Goal: Task Accomplishment & Management: Use online tool/utility

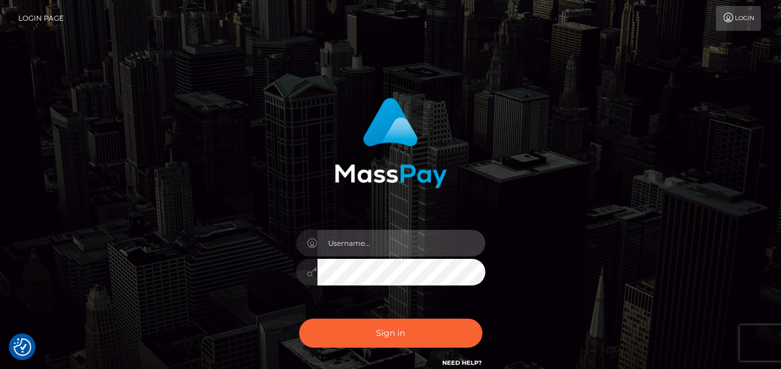
type input "denise"
click at [664, 11] on div "Login" at bounding box center [418, 18] width 690 height 25
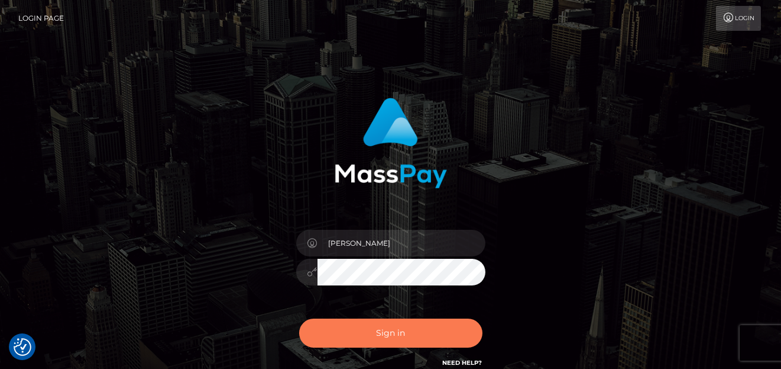
click at [403, 340] on button "Sign in" at bounding box center [390, 332] width 183 height 29
type input "[PERSON_NAME]"
click at [400, 327] on button "Sign in" at bounding box center [390, 332] width 183 height 29
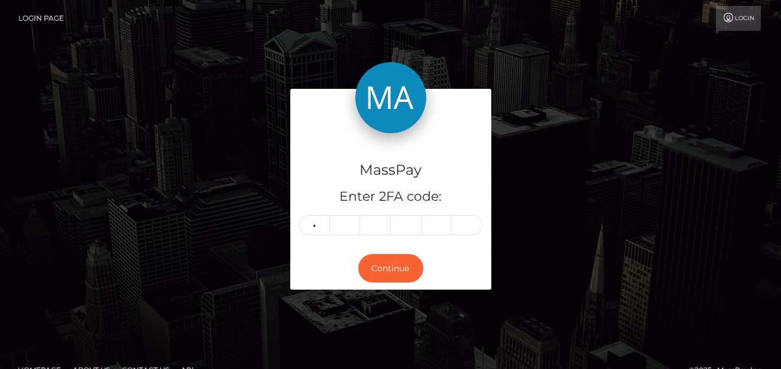
type input "4"
type input "1"
type input "4"
type input "8"
type input "5"
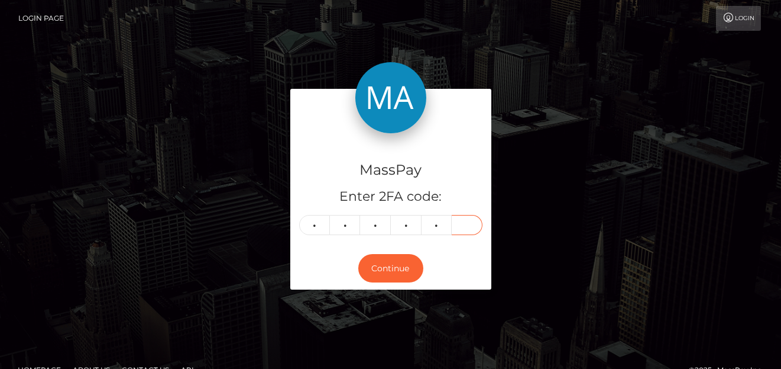
type input "7"
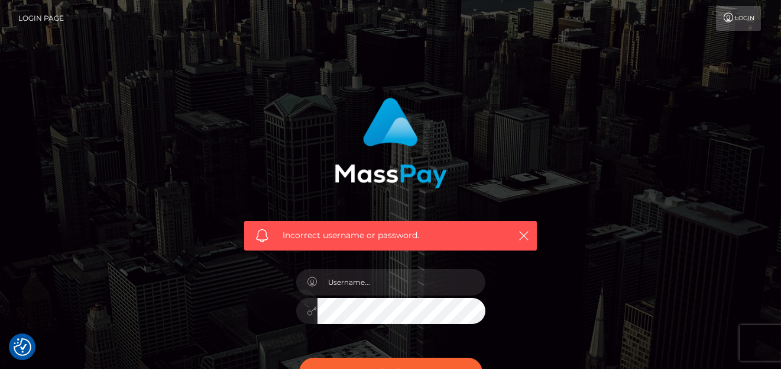
checkbox input "true"
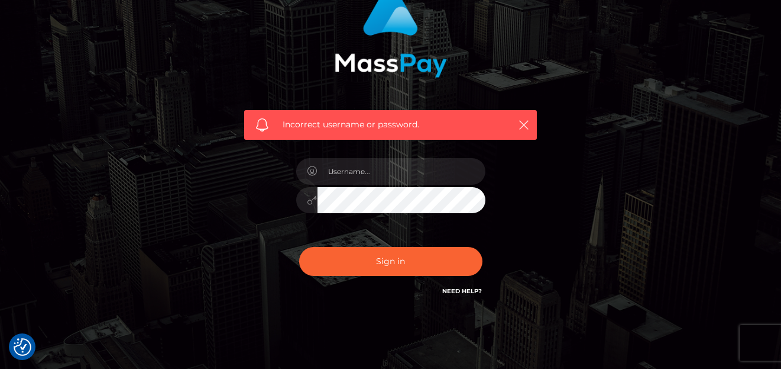
scroll to position [118, 0]
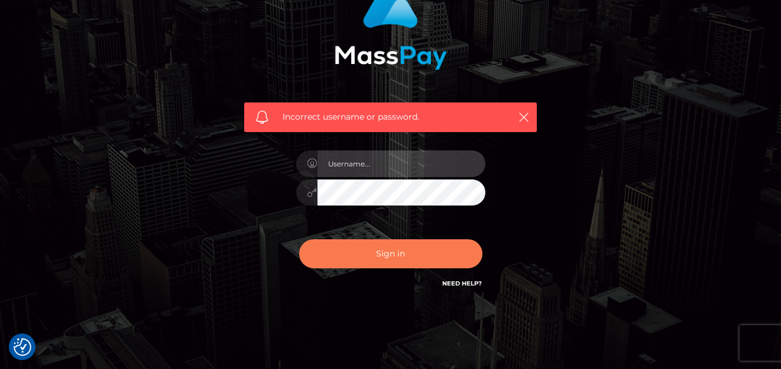
type input "[PERSON_NAME]"
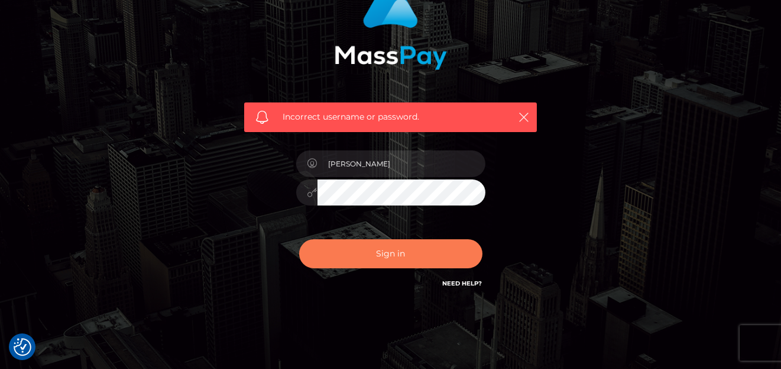
click at [385, 248] on button "Sign in" at bounding box center [390, 253] width 183 height 29
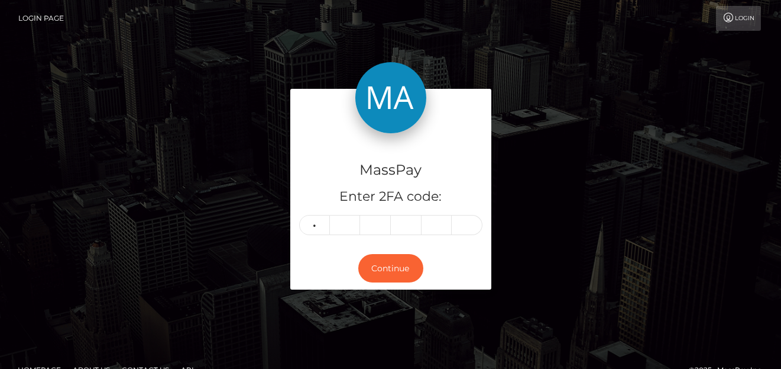
type input "9"
type input "5"
type input "3"
type input "8"
type input "3"
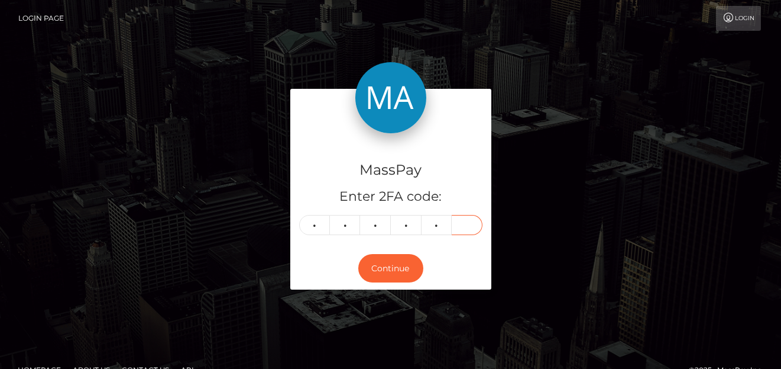
type input "5"
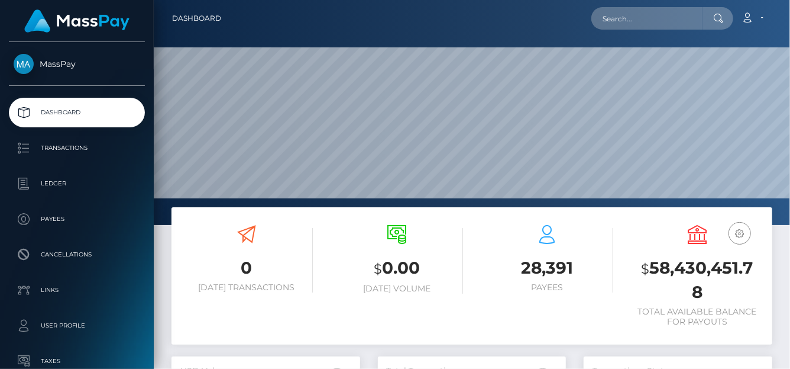
scroll to position [209, 189]
click at [648, 17] on input "text" at bounding box center [647, 18] width 111 height 22
paste input "dr.clinkscale@gmail.com"
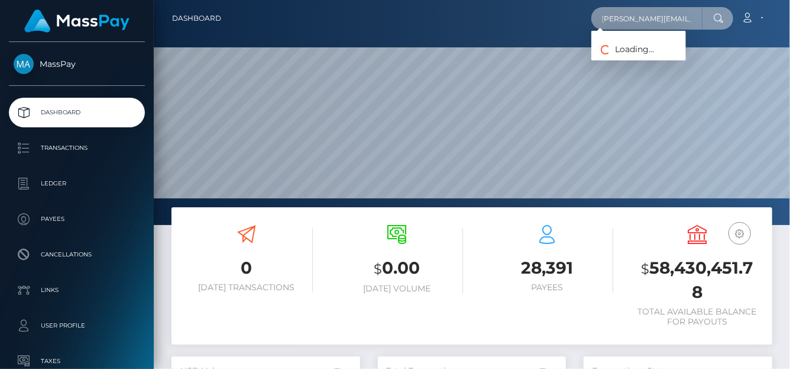
type input "dr.clinkscale@gmail.com"
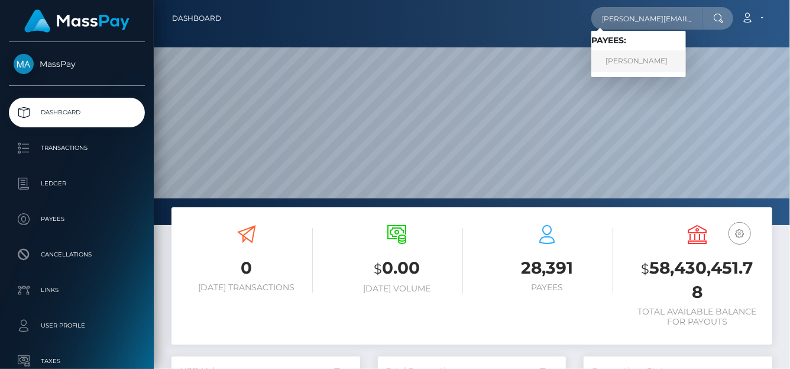
click at [624, 54] on link "Diane Clinkscale" at bounding box center [639, 61] width 95 height 22
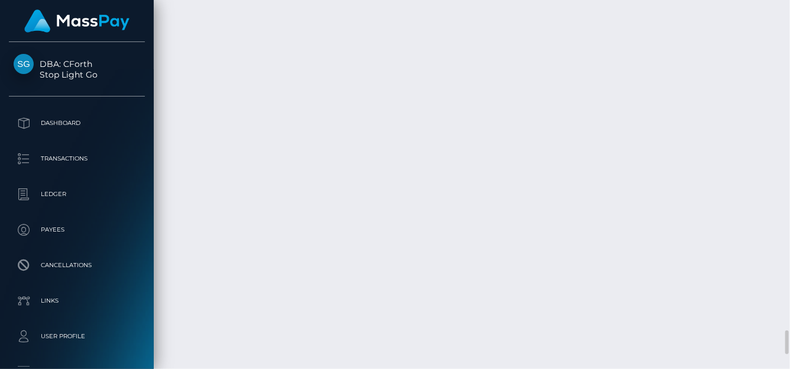
scroll to position [142, 189]
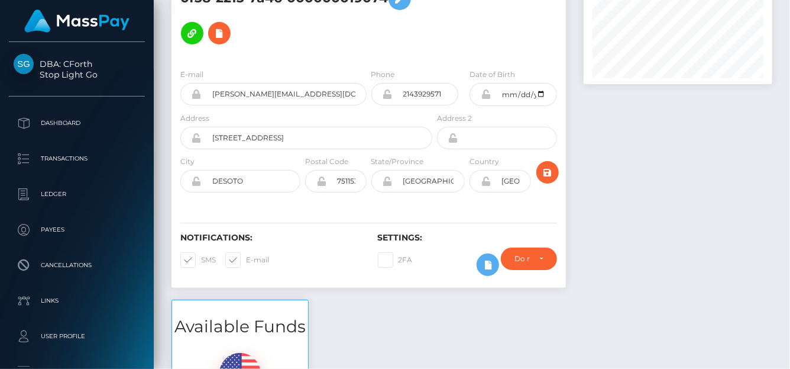
scroll to position [0, 0]
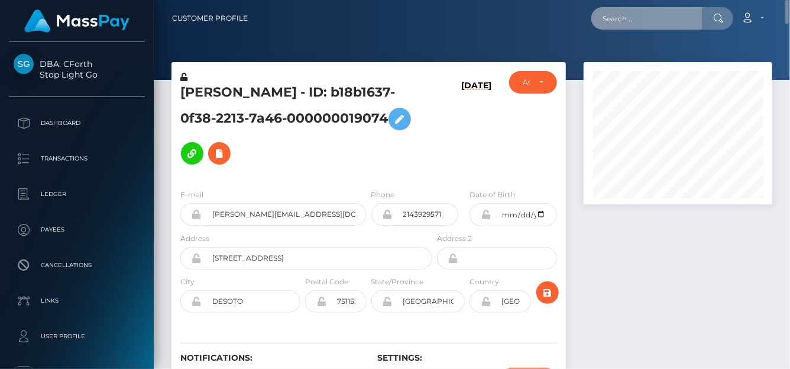
click at [645, 20] on input "text" at bounding box center [647, 18] width 111 height 22
paste input "[EMAIL_ADDRESS][PERSON_NAME][DOMAIN_NAME]"
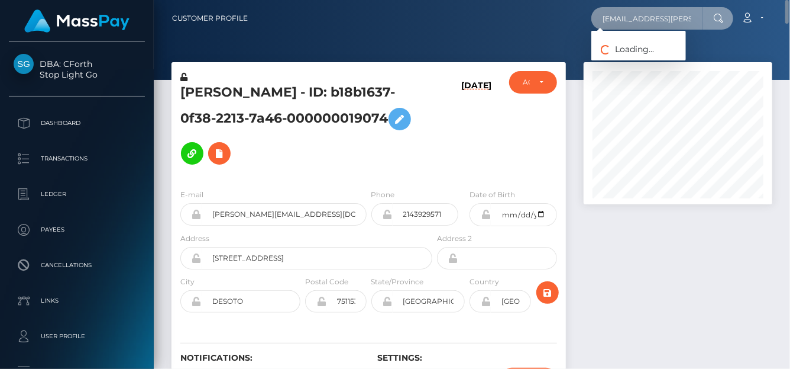
scroll to position [0, 11]
type input "[EMAIL_ADDRESS][PERSON_NAME][DOMAIN_NAME]"
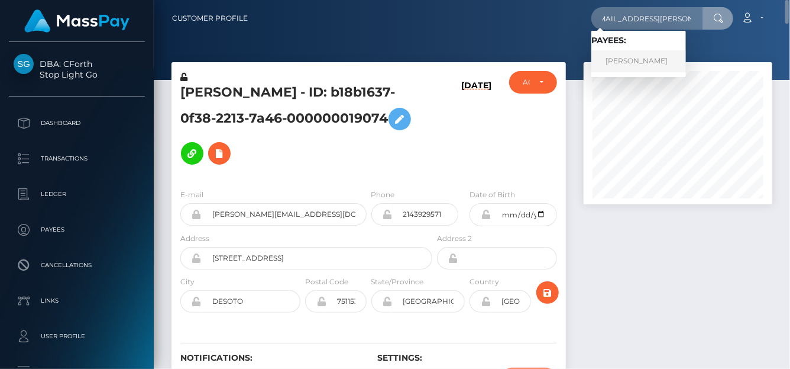
scroll to position [0, 0]
click at [609, 57] on link "[PERSON_NAME]" at bounding box center [639, 61] width 95 height 22
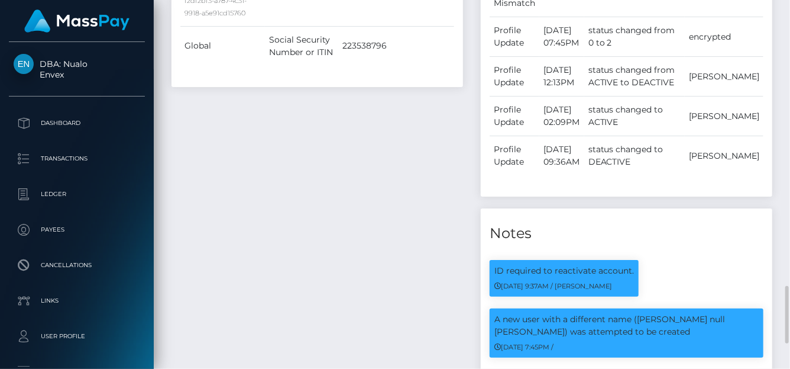
scroll to position [1066, 0]
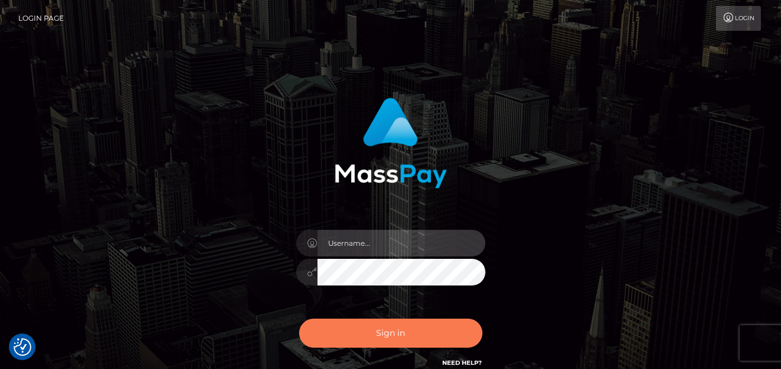
type input "[PERSON_NAME]"
click at [351, 334] on button "Sign in" at bounding box center [390, 332] width 183 height 29
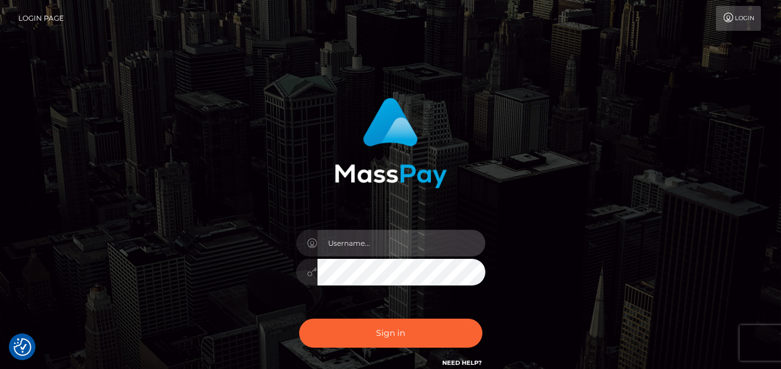
type input "[PERSON_NAME]"
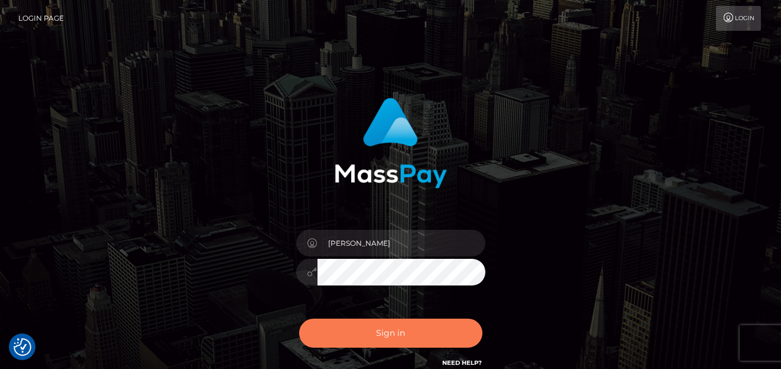
click at [346, 321] on button "Sign in" at bounding box center [390, 332] width 183 height 29
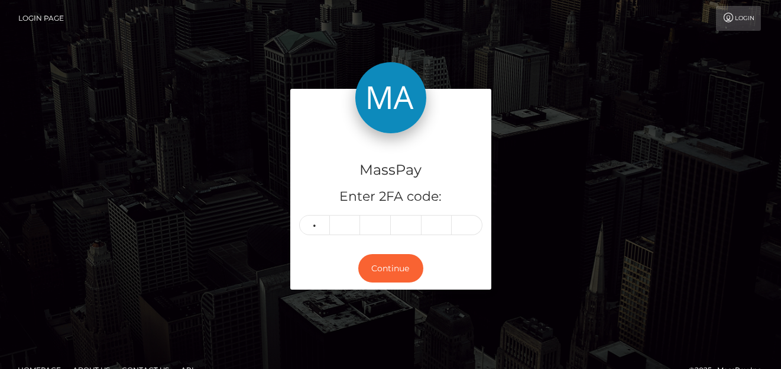
type input "1"
type input "5"
type input "1"
type input "6"
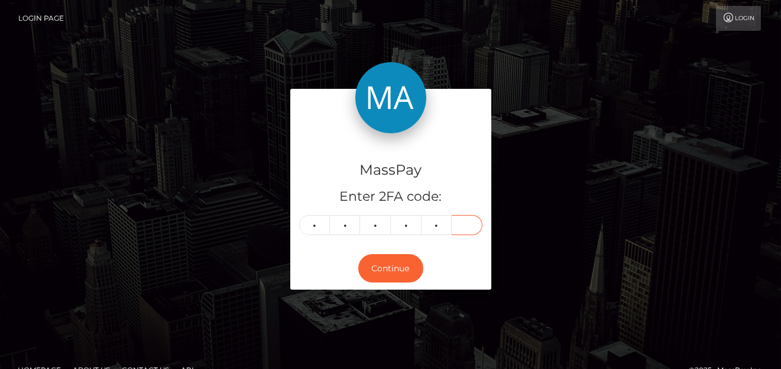
type input "1"
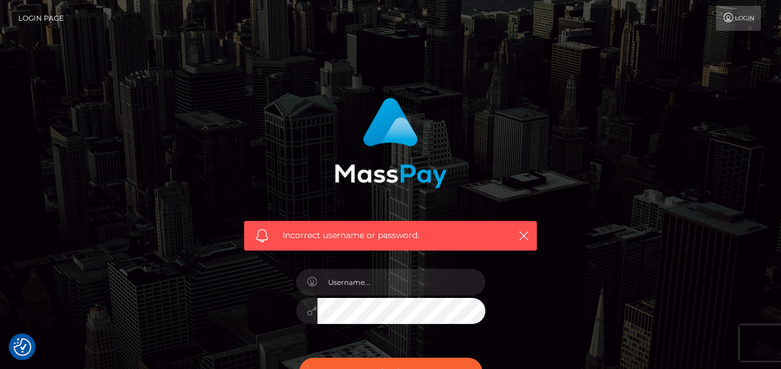
checkbox input "true"
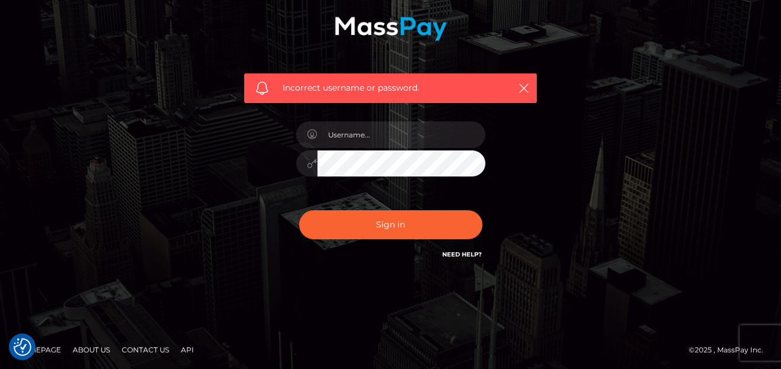
scroll to position [148, 0]
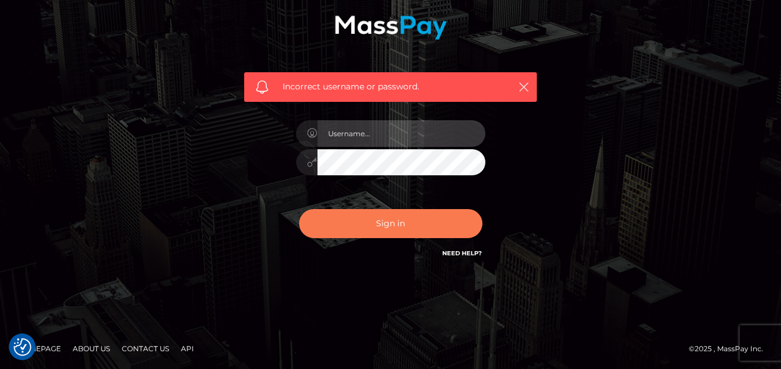
type input "denise"
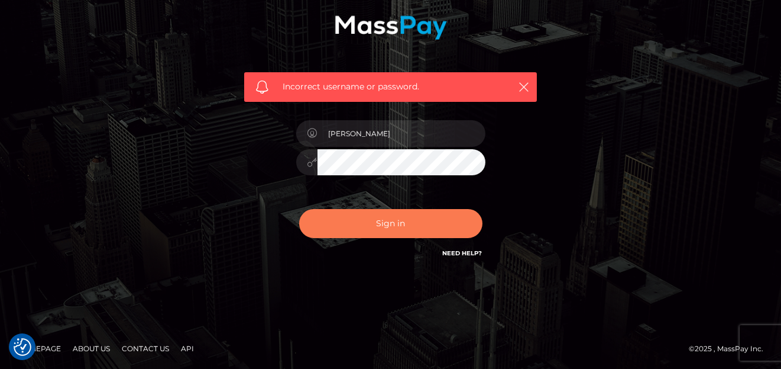
click at [366, 229] on button "Sign in" at bounding box center [390, 223] width 183 height 29
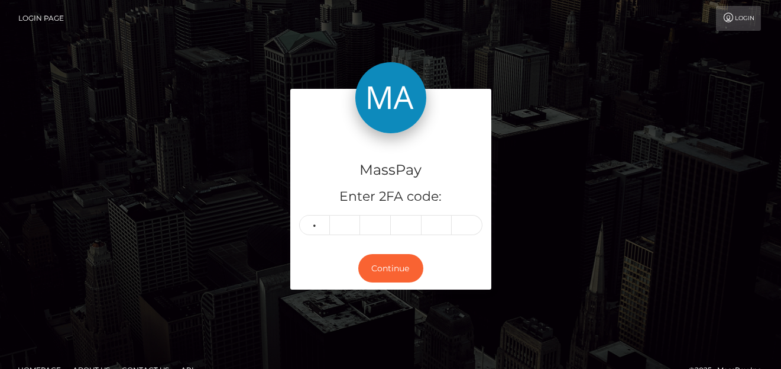
type input "4"
type input "6"
type input "0"
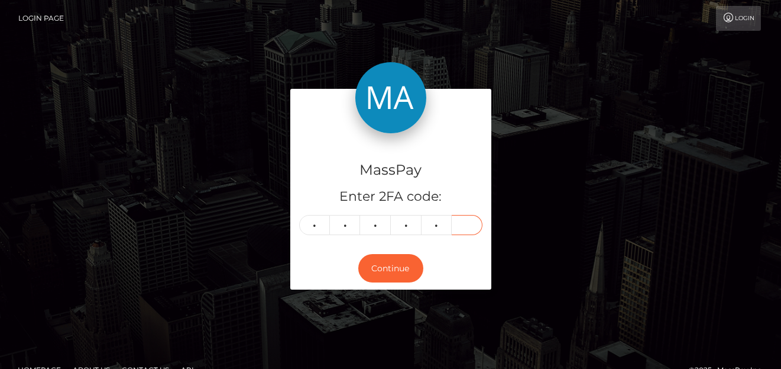
type input "6"
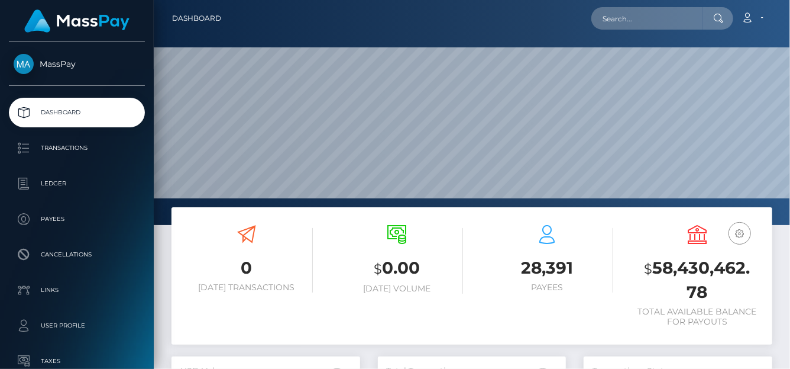
scroll to position [209, 189]
click at [618, 18] on input "text" at bounding box center [647, 18] width 111 height 22
paste input "335637424526860288"
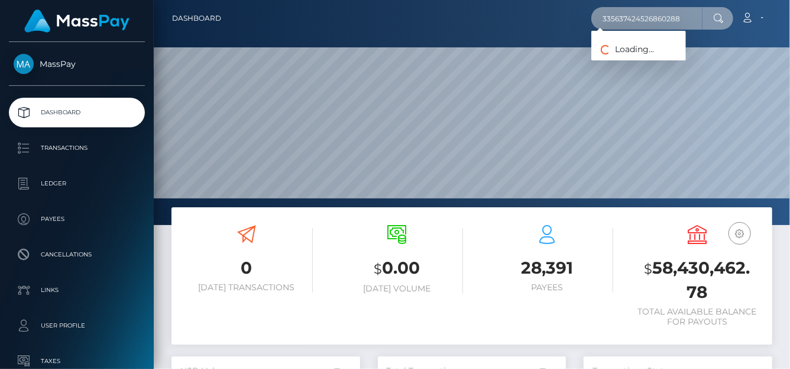
type input "335637424526860288"
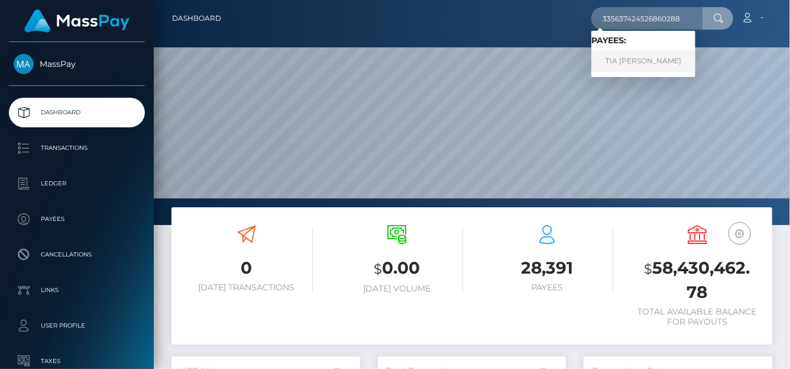
click at [643, 56] on link "TIA ROSE DE ROOS" at bounding box center [644, 61] width 104 height 22
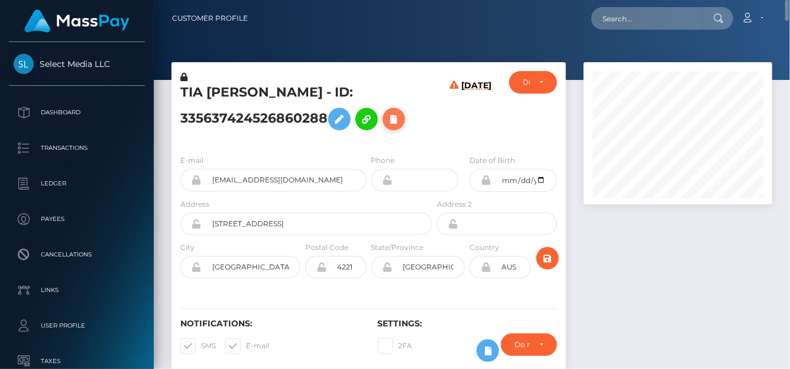
click at [396, 114] on icon at bounding box center [394, 119] width 14 height 15
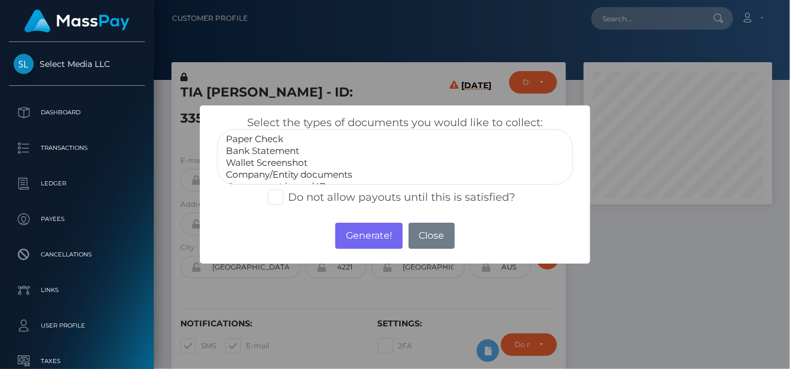
select select "Bank Statement"
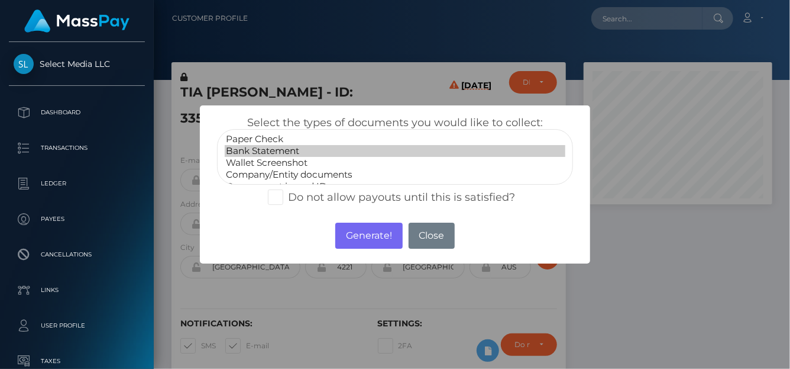
click at [297, 148] on option "Bank Statement" at bounding box center [395, 151] width 341 height 12
click at [342, 236] on button "Generate!" at bounding box center [368, 235] width 67 height 26
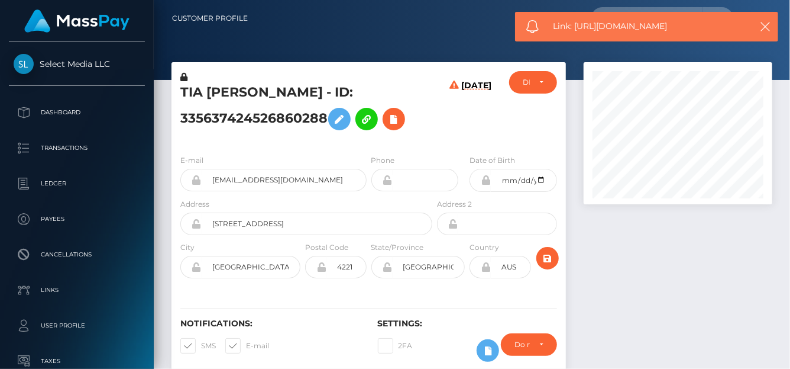
drag, startPoint x: 686, startPoint y: 27, endPoint x: 577, endPoint y: 31, distance: 109.5
click at [577, 31] on span "Link: https://l.maspay.io/tjnrJ" at bounding box center [649, 26] width 190 height 12
copy span "https://l.maspay.io/tjnrJ"
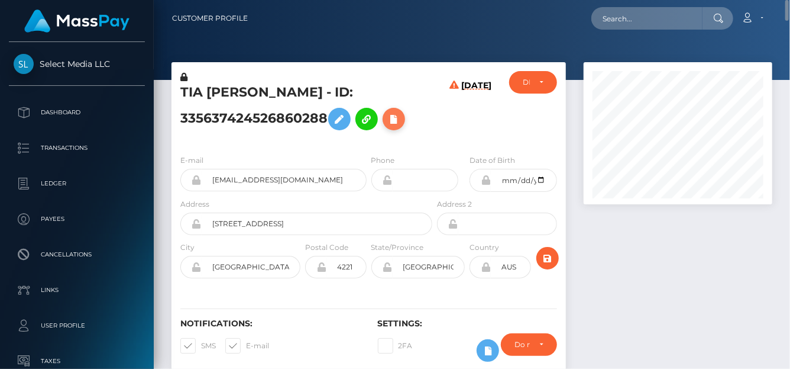
click at [395, 118] on icon at bounding box center [394, 119] width 14 height 15
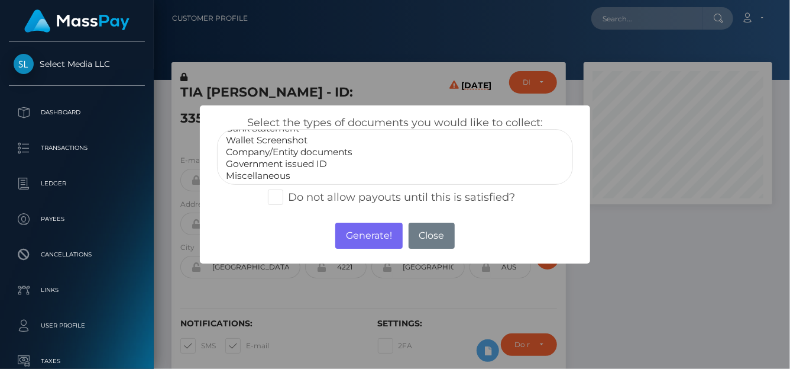
scroll to position [23, 0]
select select "Government issued ID"
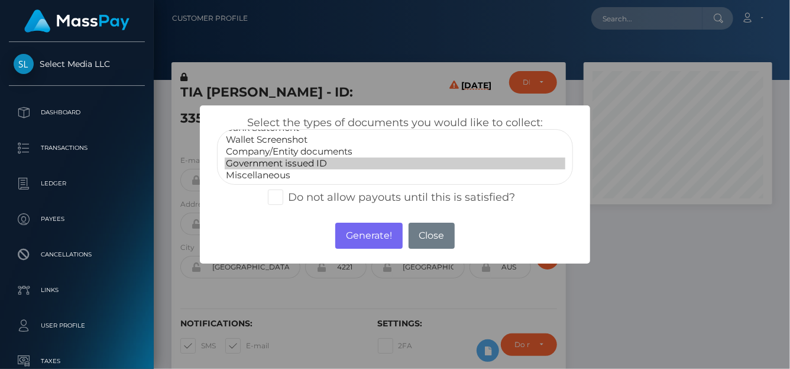
click at [281, 163] on option "Government issued ID" at bounding box center [395, 163] width 341 height 12
click at [356, 231] on button "Generate!" at bounding box center [368, 235] width 67 height 26
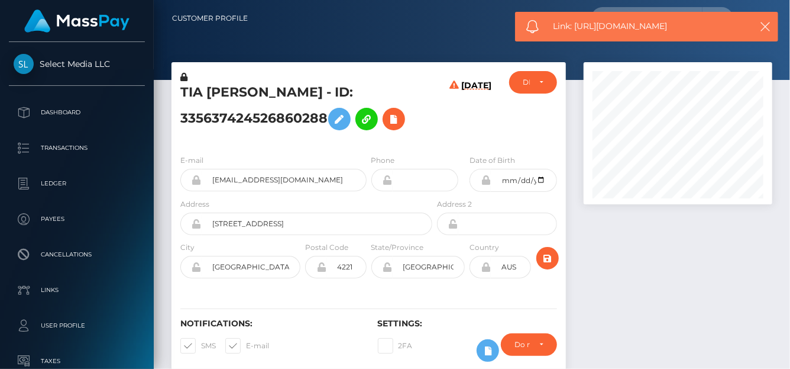
drag, startPoint x: 692, startPoint y: 33, endPoint x: 575, endPoint y: 27, distance: 117.3
click at [575, 27] on div "Link: https://l.maspay.io/Yjntt" at bounding box center [646, 27] width 263 height 30
copy span "https://l.maspay.io/Yjntt"
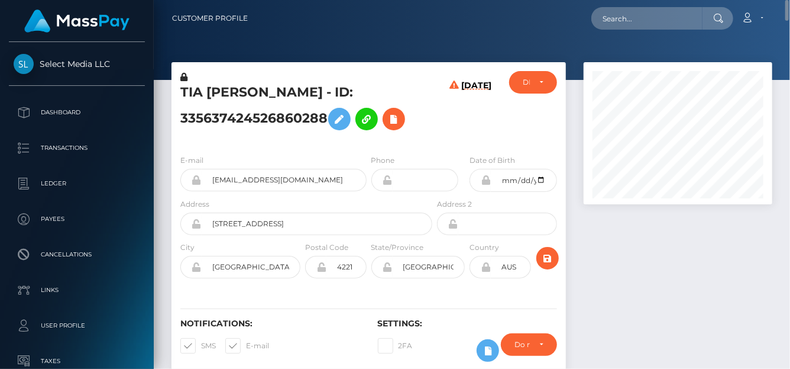
scroll to position [237, 0]
click at [608, 21] on input "text" at bounding box center [647, 18] width 111 height 22
paste input "[EMAIL_ADDRESS][DOMAIN_NAME]"
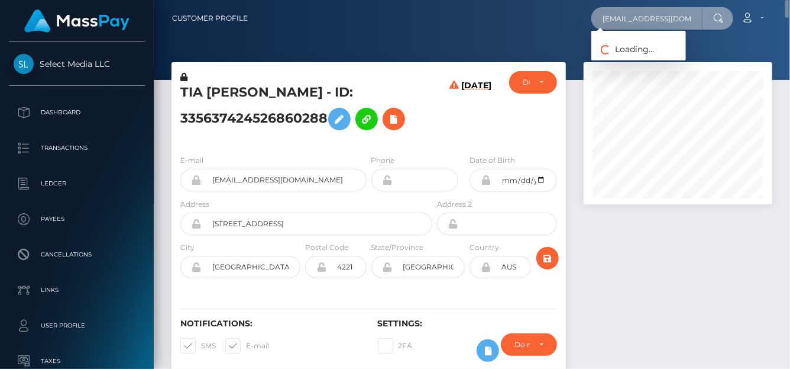
scroll to position [0, 5]
type input "[EMAIL_ADDRESS][DOMAIN_NAME]"
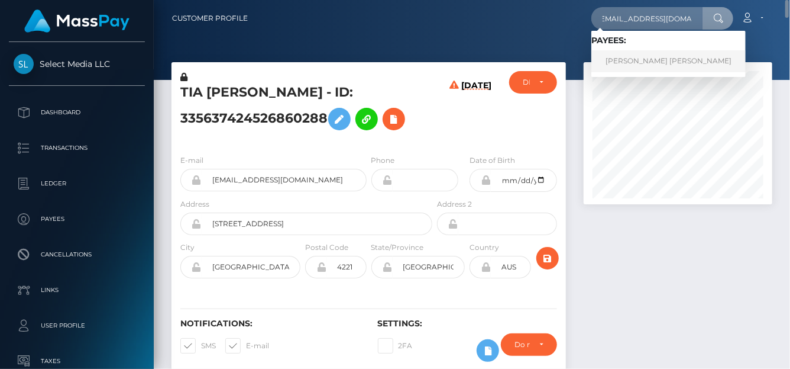
click at [613, 59] on link "[PERSON_NAME] [PERSON_NAME]" at bounding box center [669, 61] width 154 height 22
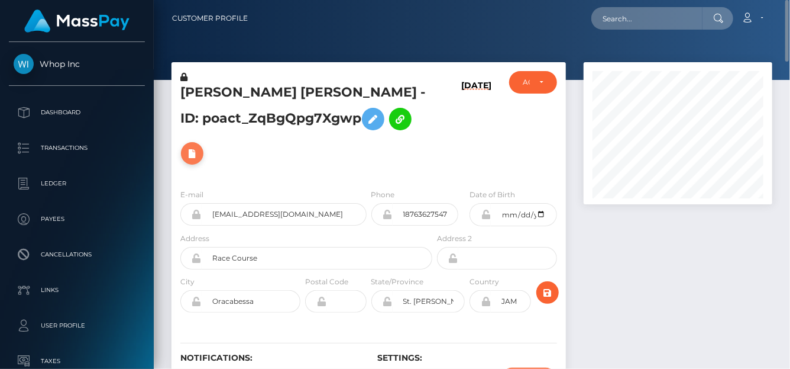
click at [199, 146] on icon at bounding box center [192, 153] width 14 height 15
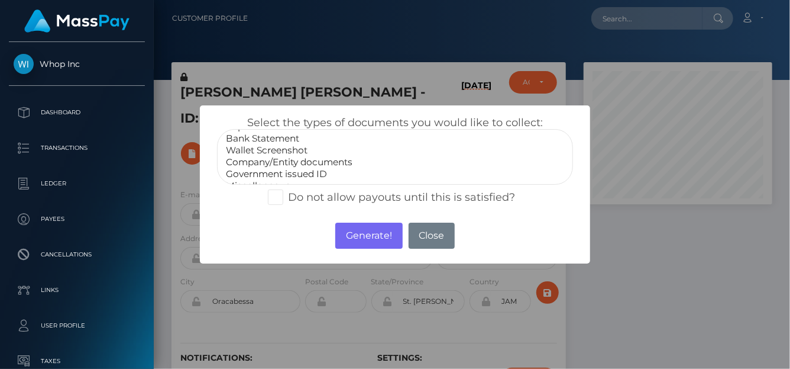
scroll to position [23, 0]
select select "Government issued ID"
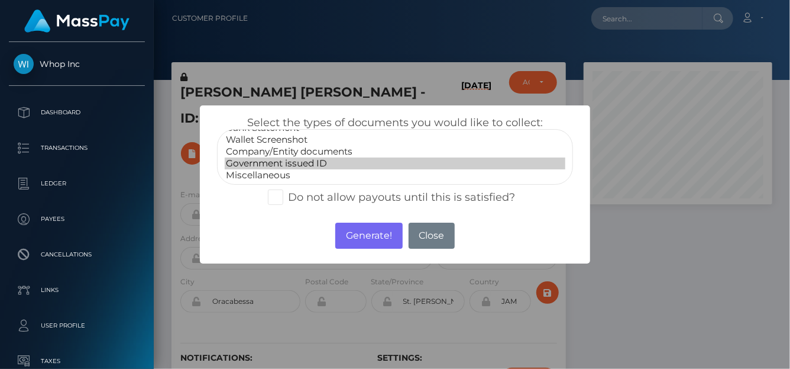
click at [263, 163] on option "Government issued ID" at bounding box center [395, 163] width 341 height 12
click at [354, 240] on button "Generate!" at bounding box center [368, 235] width 67 height 26
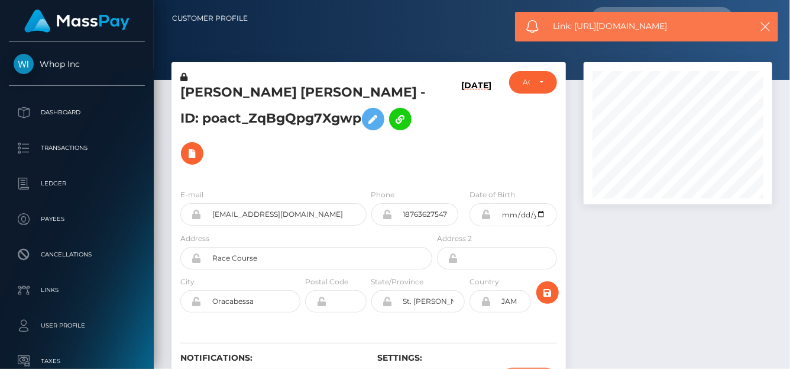
drag, startPoint x: 688, startPoint y: 27, endPoint x: 576, endPoint y: 31, distance: 112.5
click at [576, 31] on span "Link: https://l.maspay.io/Kjnyh" at bounding box center [649, 26] width 190 height 12
copy span "https://l.maspay.io/Kjnyh"
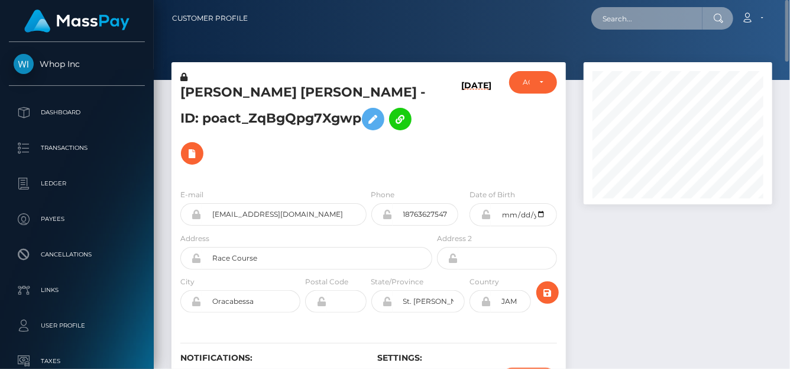
click at [631, 18] on input "text" at bounding box center [647, 18] width 111 height 22
paste input "kavonyasha@gmail.com"
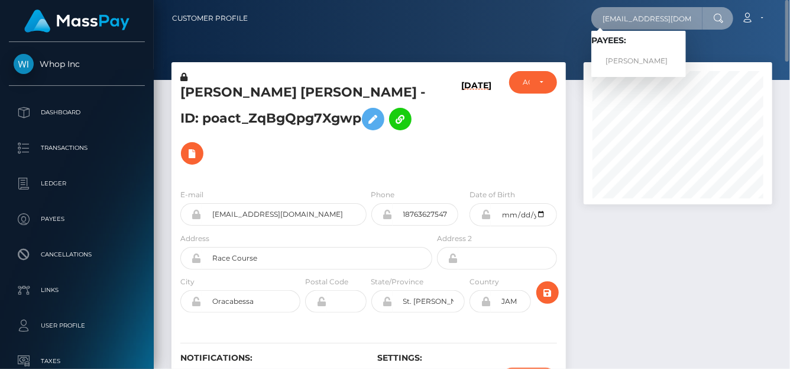
type input "kavonyasha@gmail.com"
click at [615, 56] on link "Kavon Allen" at bounding box center [639, 61] width 95 height 22
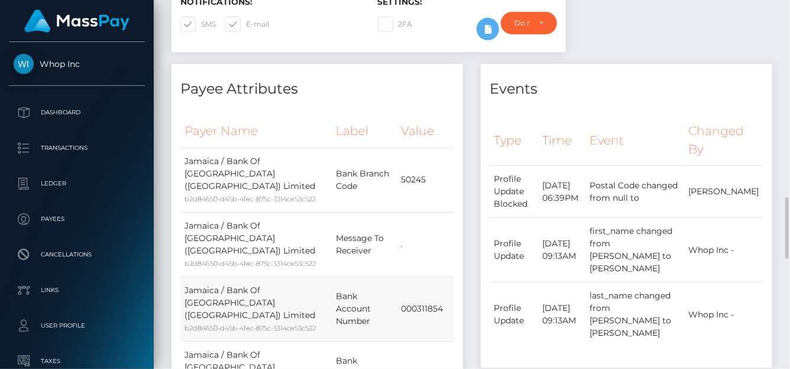
scroll to position [474, 0]
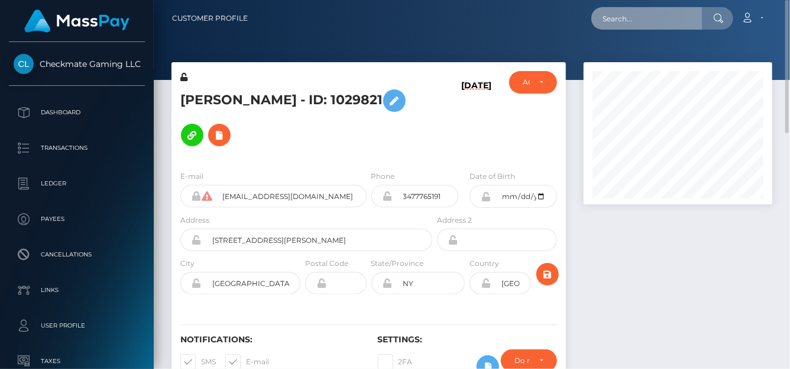
click at [618, 9] on input "text" at bounding box center [647, 18] width 111 height 22
paste input "6897bebb5a0b90e16665ca97"
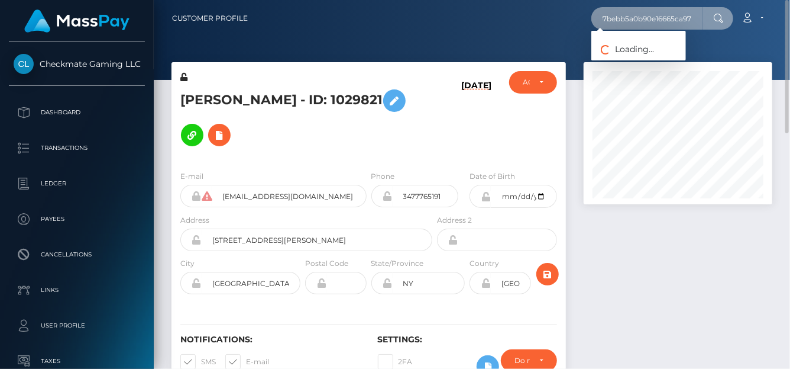
type input "6897bebb5a0b90e16665ca97"
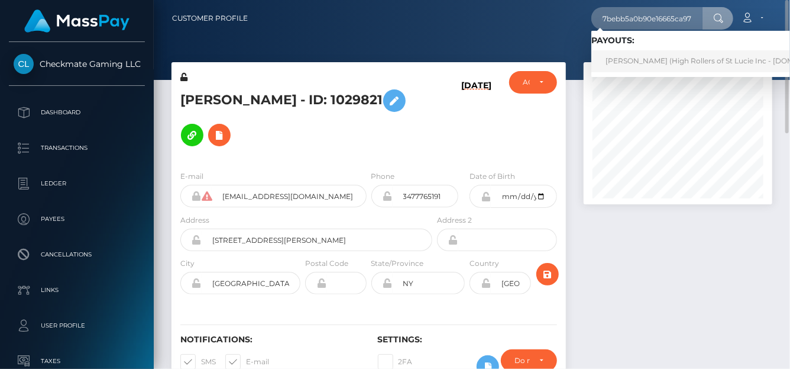
click at [622, 61] on link "DAVID MICHAEL DE MEDICIS (High Rollers of St Lucie Inc - Luckyrush.io)" at bounding box center [722, 61] width 261 height 22
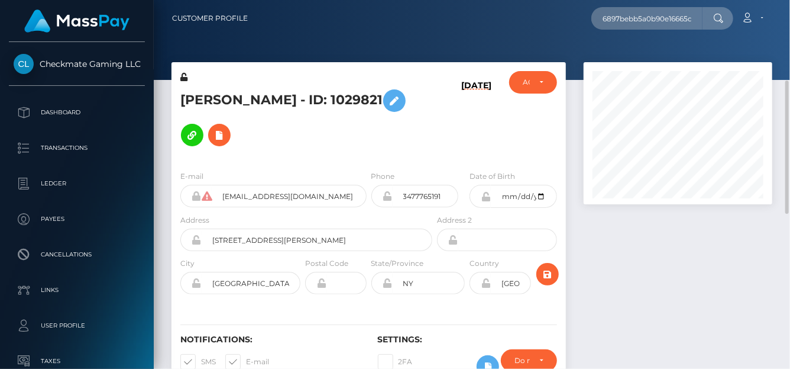
scroll to position [59, 0]
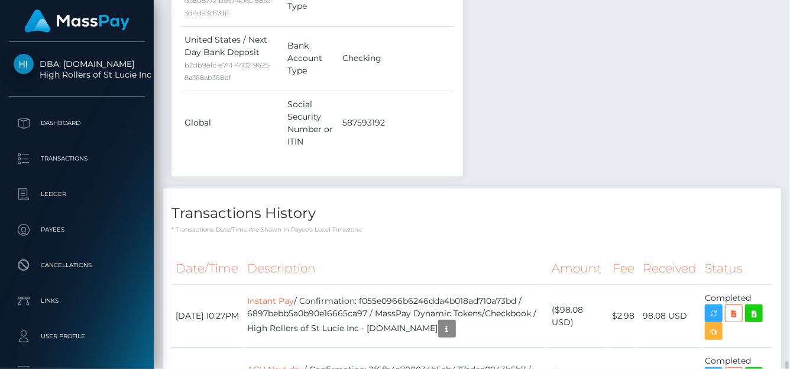
scroll to position [2014, 0]
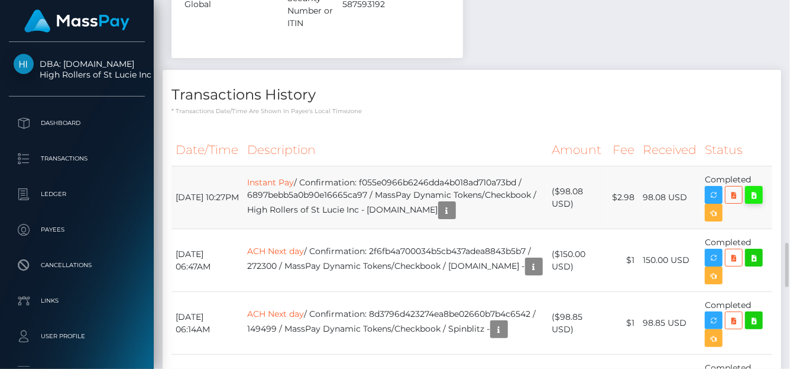
click at [759, 188] on icon at bounding box center [754, 195] width 14 height 15
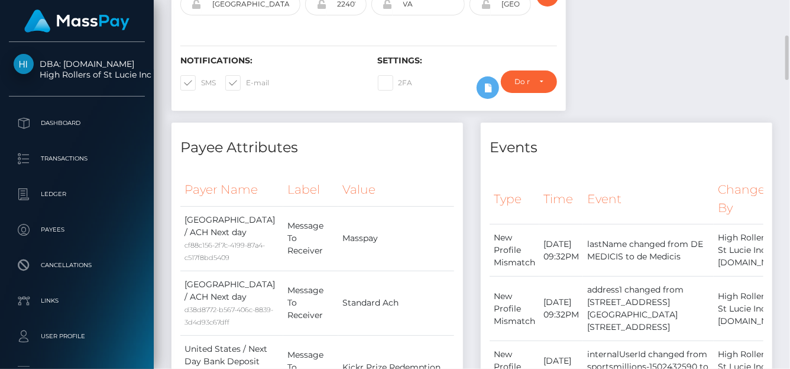
scroll to position [0, 0]
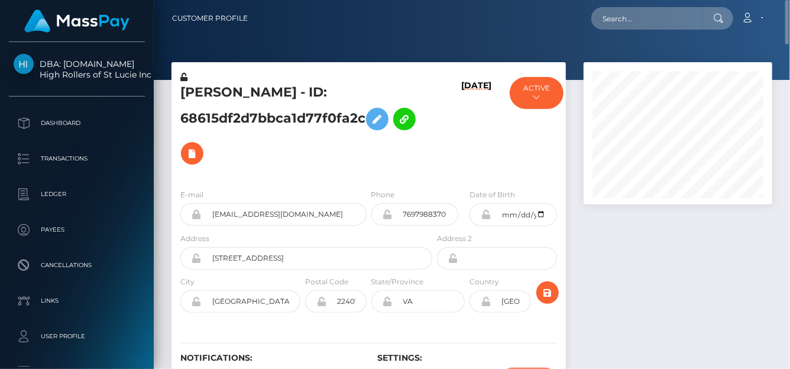
click at [622, 32] on nav "Customer Profile Loading... Loading... Account" at bounding box center [472, 18] width 637 height 37
click at [616, 21] on input "text" at bounding box center [647, 18] width 111 height 22
paste input "9b6260ca-419a-44c3-b026-3fc74ead6e0a"
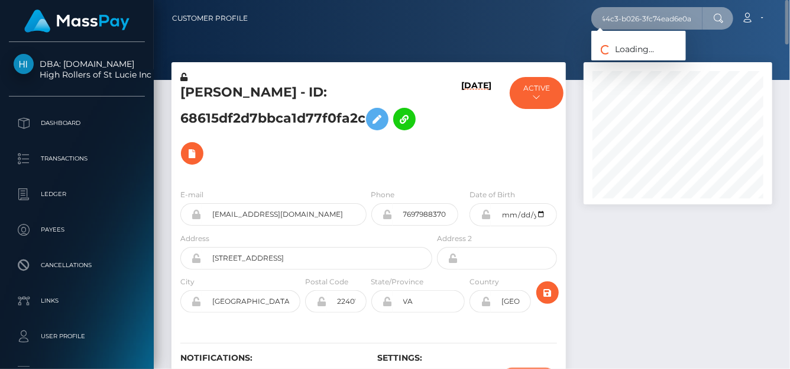
type input "9b6260ca-419a-44c3-b026-3fc74ead6e0a"
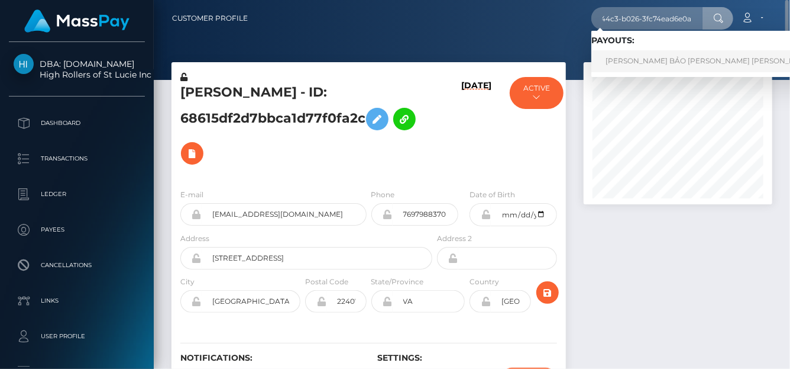
scroll to position [0, 0]
click at [626, 61] on link "NGUYỄN MINH BẢO VI Nguyen Minh Bao (Alua USA Limited - )" at bounding box center [747, 61] width 311 height 22
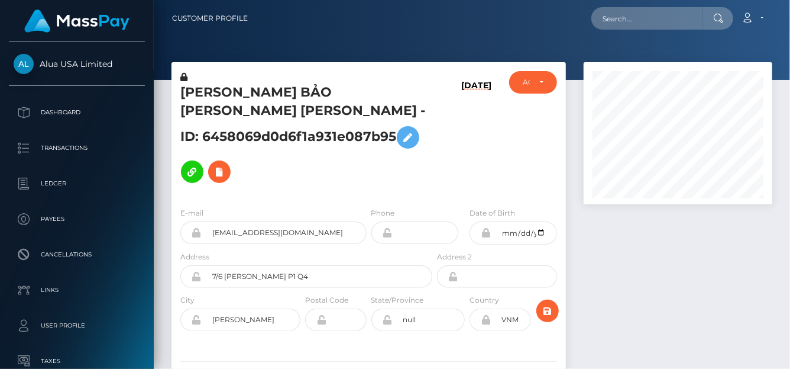
scroll to position [142, 189]
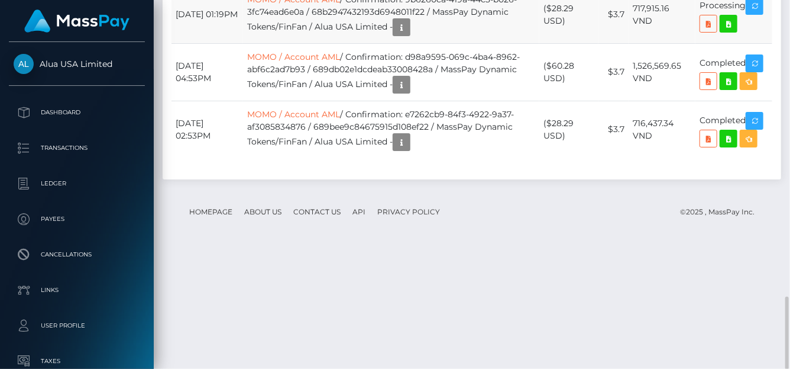
drag, startPoint x: 173, startPoint y: 111, endPoint x: 719, endPoint y: 167, distance: 549.6
click at [719, 157] on table "Date/Time Description Amount Fee Received Status MOMO / Account AML MOMO / Acco…" at bounding box center [472, 55] width 601 height 204
copy table "Date/Time Description Amount Fee Received Status [DATE] 01:19PM MOMO / Account …"
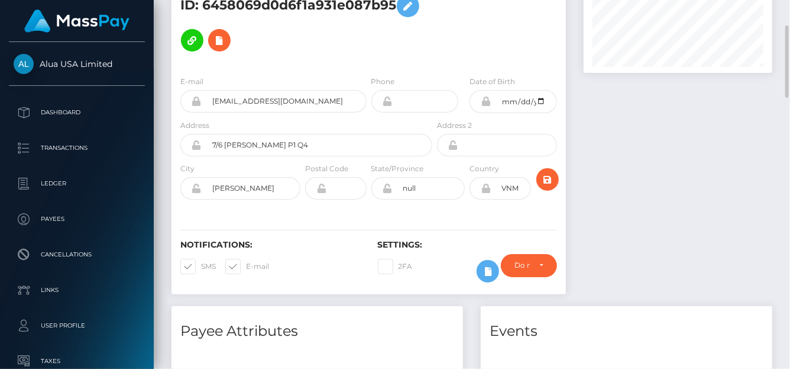
scroll to position [0, 0]
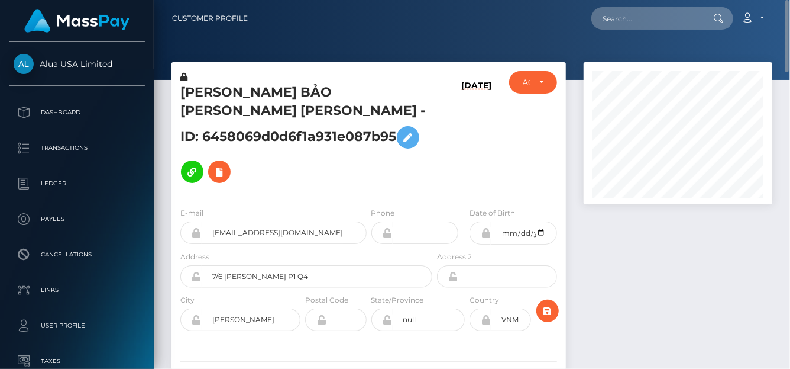
click at [629, 30] on div "Loading... Loading... Account Edit Profile Logout" at bounding box center [514, 18] width 515 height 25
click at [632, 12] on input "text" at bounding box center [647, 18] width 111 height 22
paste input "68a93cf604e2617b6f0dc9fc"
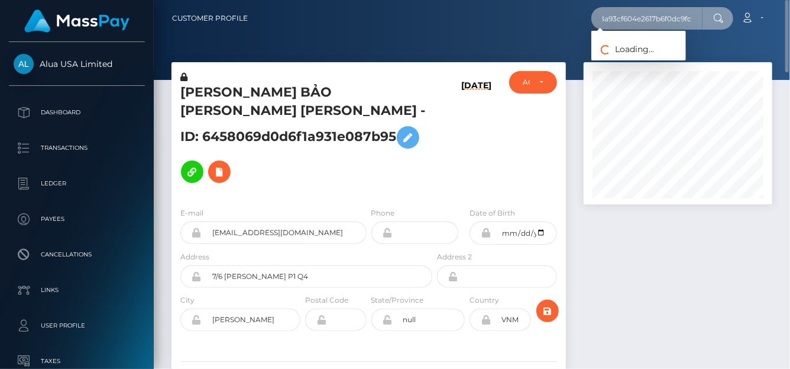
type input "68a93cf604e2617b6f0dc9fc"
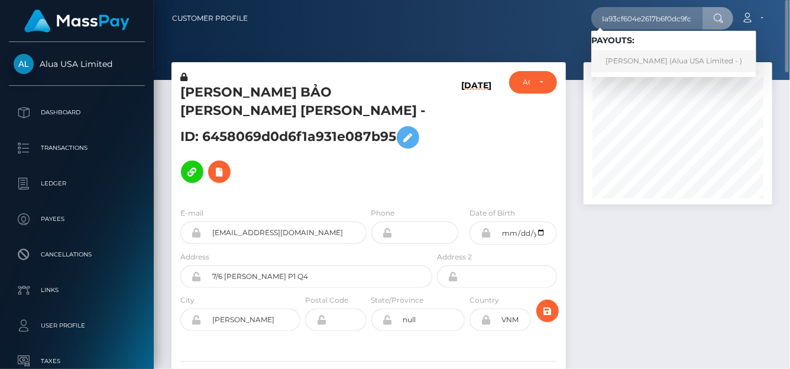
scroll to position [0, 0]
click at [616, 54] on link "Như Vũ (Alua USA Limited - )" at bounding box center [674, 61] width 165 height 22
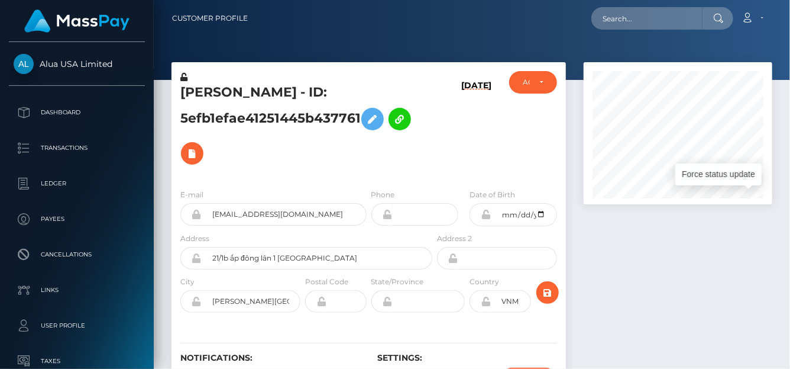
scroll to position [142, 189]
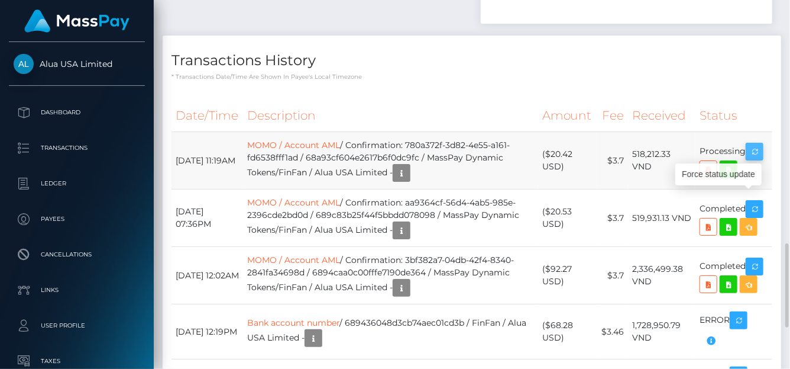
click at [760, 159] on icon "button" at bounding box center [755, 151] width 14 height 15
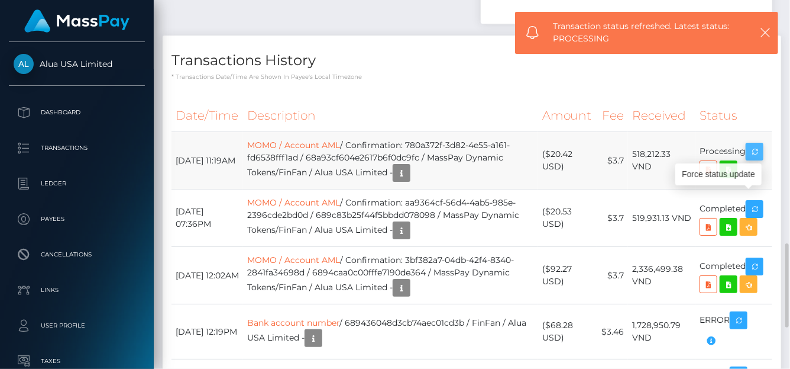
drag, startPoint x: 171, startPoint y: 162, endPoint x: 751, endPoint y: 205, distance: 581.4
click at [751, 205] on table "Date/Time Description Amount Fee Received Status MOMO / Account AML MOMO / Acco…" at bounding box center [472, 256] width 601 height 314
copy table "Date/Time Description Amount Fee Received Status [DATE] 11:19AM MOMO / Account …"
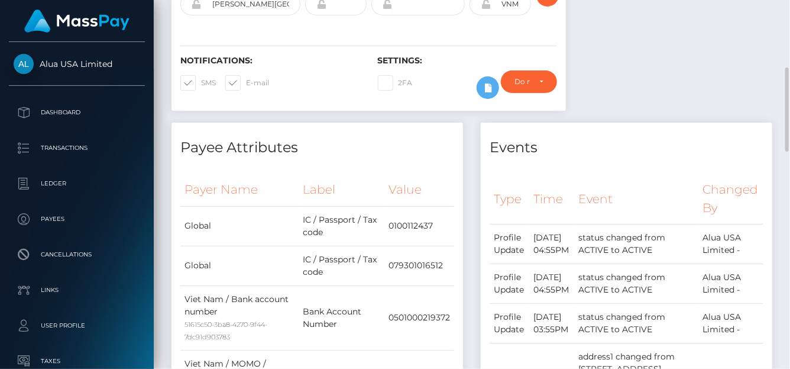
scroll to position [0, 0]
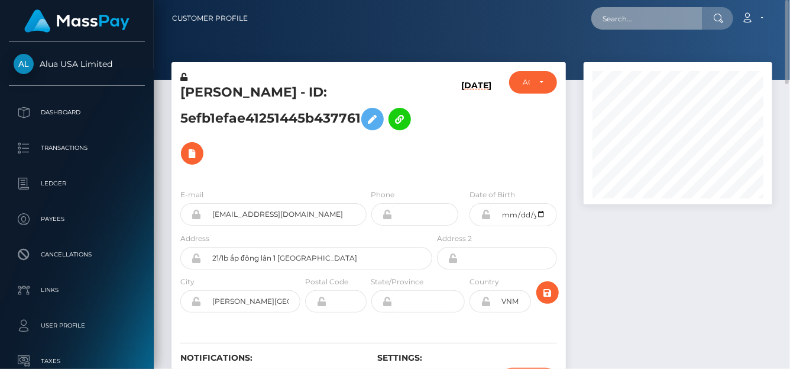
click at [598, 13] on input "text" at bounding box center [647, 18] width 111 height 22
paste input "285484813769515008"
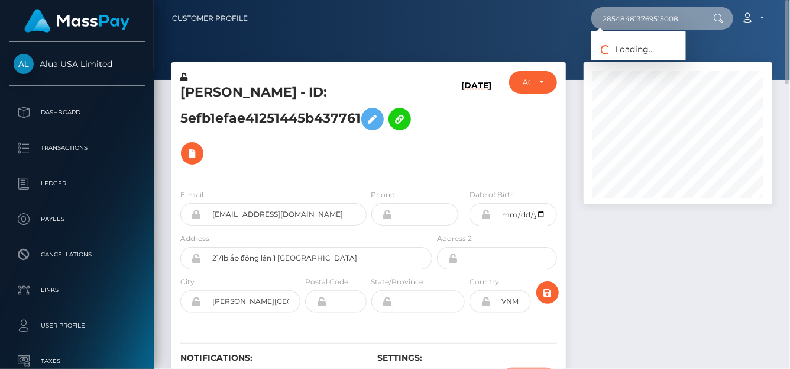
type input "285484813769515008"
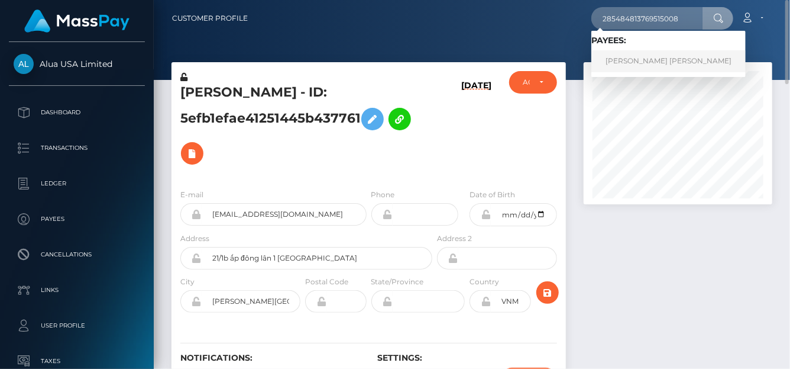
click at [616, 59] on link "Erika Gabriela Fuentes Mendez" at bounding box center [669, 61] width 154 height 22
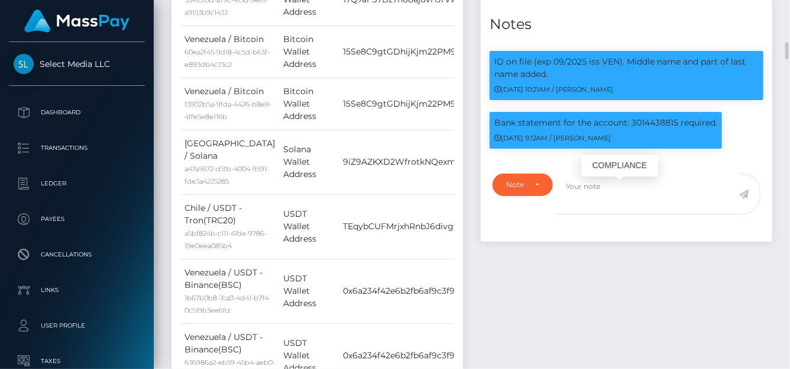
scroll to position [142, 189]
drag, startPoint x: 680, startPoint y: 160, endPoint x: 478, endPoint y: 154, distance: 201.8
click at [478, 154] on div "Events Type Time Event Changed By" at bounding box center [626, 341] width 309 height 1686
copy div "Notes ID on file (exp 09/2025 iss VEN). Middle name and part of last name added…"
click at [666, 160] on div "Bank statement for the account: 3014438815 required. 09/02/25 9:12AM / Dan Cirn…" at bounding box center [606, 136] width 250 height 49
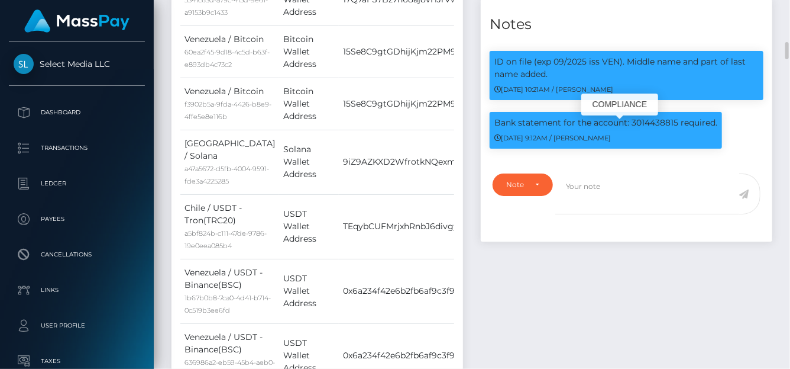
drag, startPoint x: 678, startPoint y: 156, endPoint x: 697, endPoint y: 151, distance: 20.1
click at [495, 141] on div "ID on file (exp 09/2025 iss VEN). Middle name and part of last name added. 09/2…" at bounding box center [627, 104] width 292 height 124
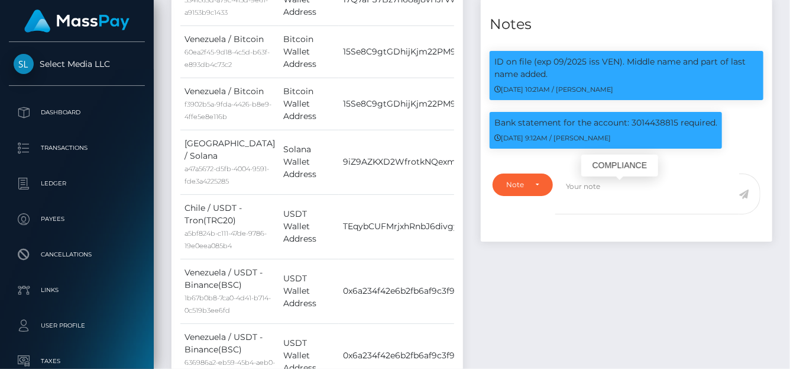
click at [654, 163] on div "COMPLIANCE" at bounding box center [620, 165] width 77 height 22
drag, startPoint x: 674, startPoint y: 156, endPoint x: 633, endPoint y: 158, distance: 40.9
click at [633, 158] on body "Select Media LLC Dashboard Transactions Ledger Payees Cancellations" at bounding box center [395, 184] width 790 height 369
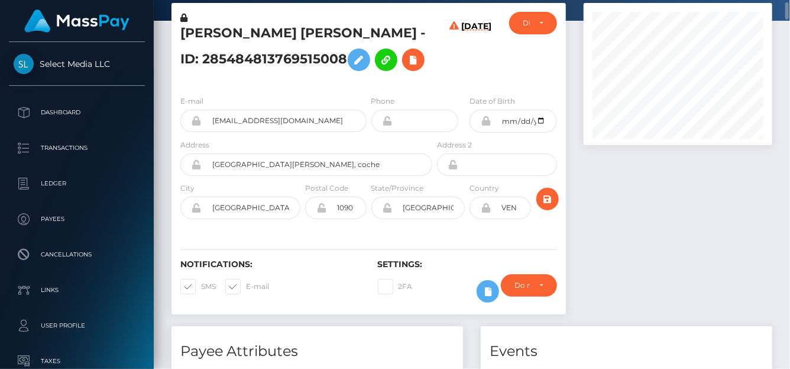
scroll to position [0, 0]
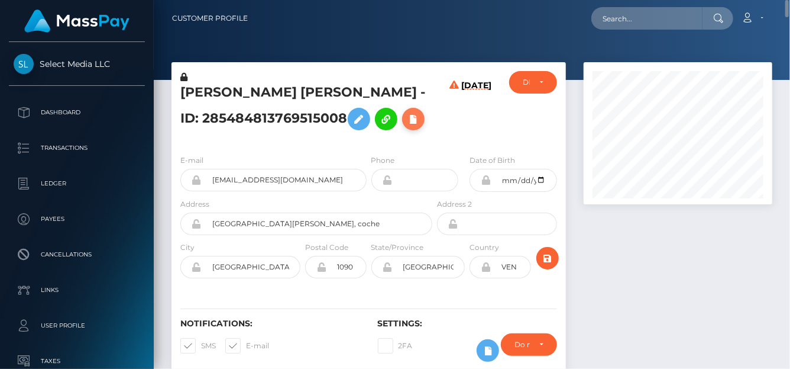
click at [406, 116] on icon at bounding box center [413, 119] width 14 height 15
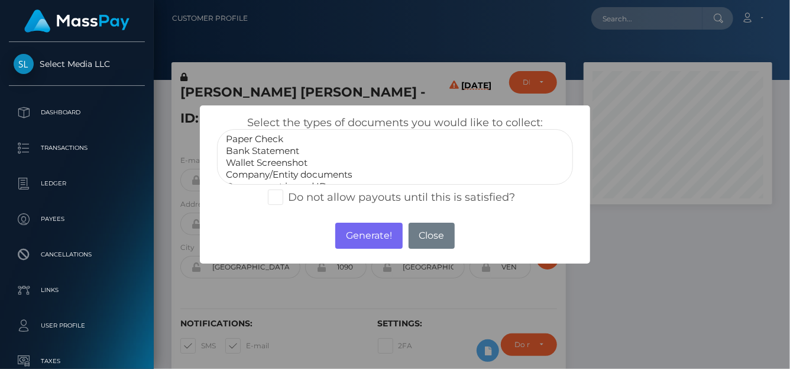
select select "Bank Statement"
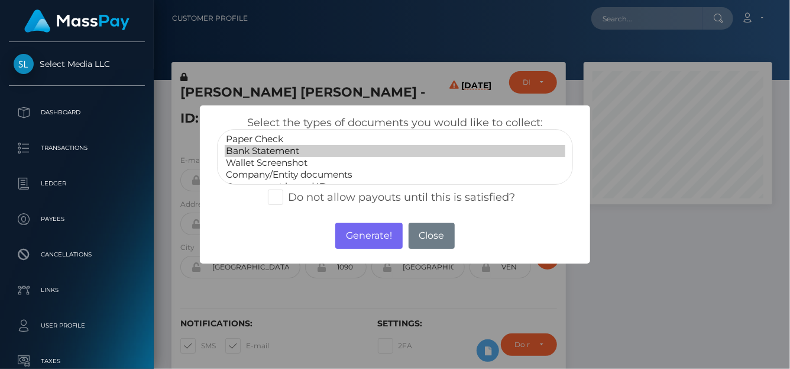
click at [285, 149] on option "Bank Statement" at bounding box center [395, 151] width 341 height 12
drag, startPoint x: 362, startPoint y: 236, endPoint x: 457, endPoint y: 49, distance: 210.1
click at [362, 236] on button "Generate!" at bounding box center [368, 235] width 67 height 26
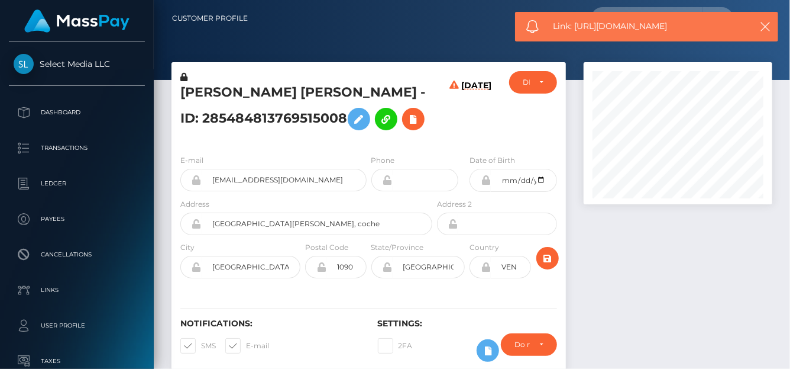
drag, startPoint x: 606, startPoint y: 27, endPoint x: 576, endPoint y: 26, distance: 30.8
click at [576, 26] on span "Link: https://l.maspay.io/EjnuT" at bounding box center [649, 26] width 190 height 12
copy span "https://l.maspay.io/EjnuT"
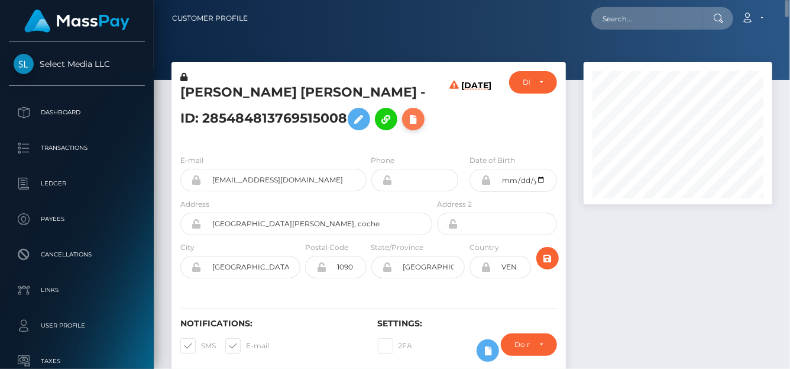
click at [406, 114] on icon at bounding box center [413, 119] width 14 height 15
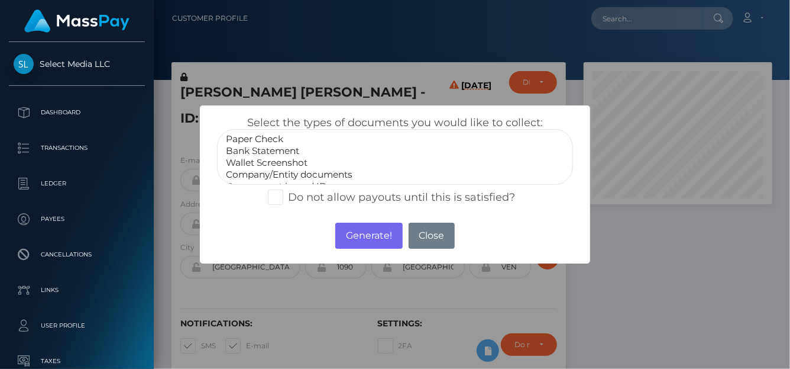
scroll to position [23, 0]
select select "Government issued ID"
click at [295, 160] on option "Government issued ID" at bounding box center [395, 163] width 341 height 12
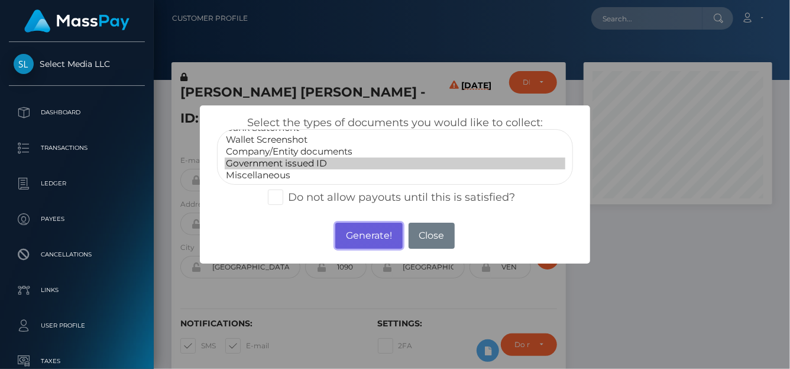
click at [348, 231] on button "Generate!" at bounding box center [368, 235] width 67 height 26
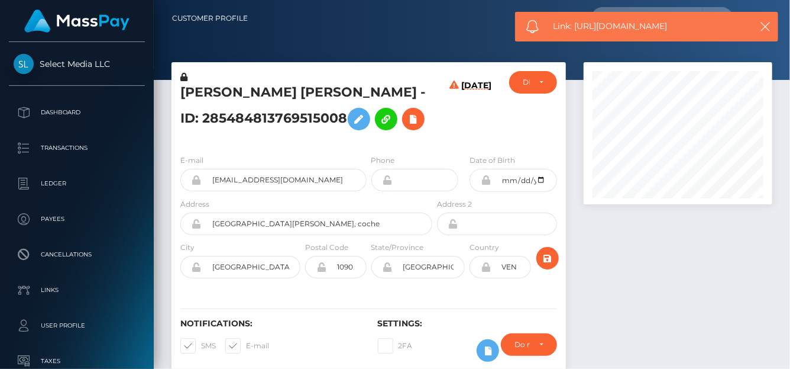
drag, startPoint x: 679, startPoint y: 27, endPoint x: 576, endPoint y: 27, distance: 102.3
click at [576, 27] on span "Link: https://l.maspay.io/Jjnij" at bounding box center [649, 26] width 190 height 12
copy span "https://l.maspay.io/Jjnij"
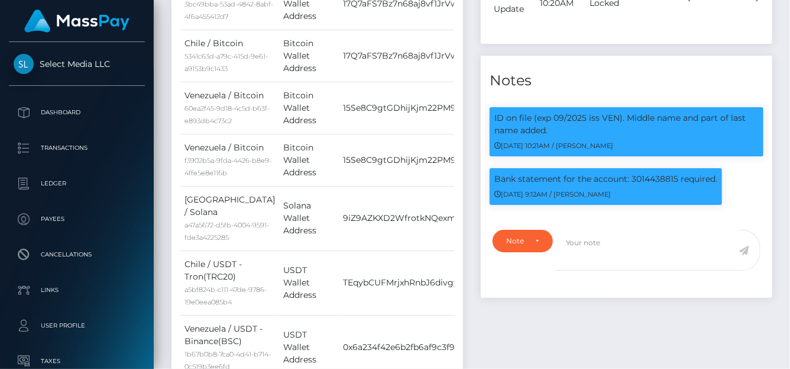
scroll to position [771, 0]
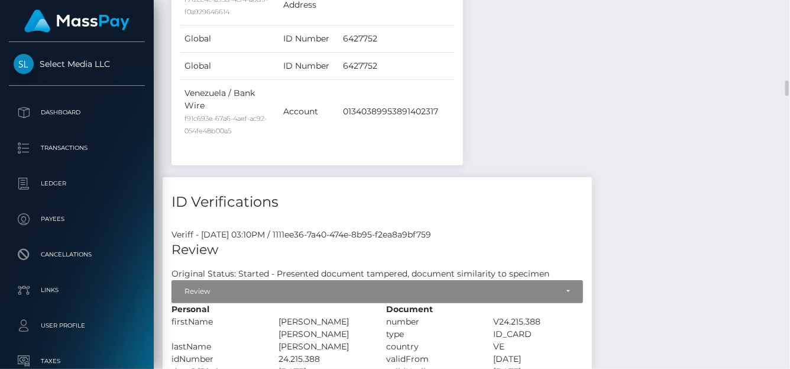
scroll to position [2013, 0]
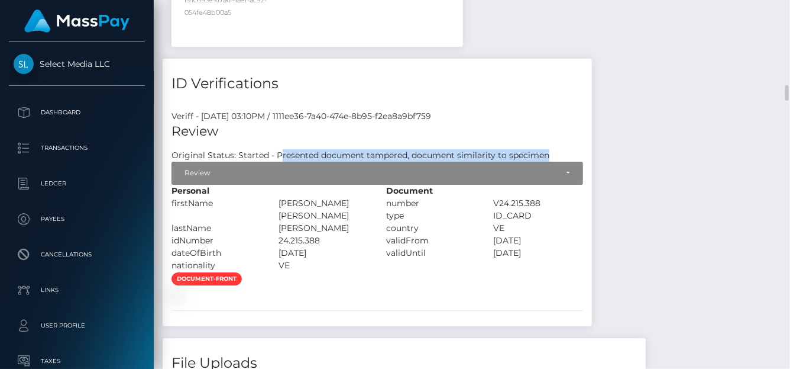
drag, startPoint x: 555, startPoint y: 244, endPoint x: 279, endPoint y: 244, distance: 276.3
click at [279, 185] on div "Review Original Status: Started - Presented document tampered, document similar…" at bounding box center [377, 153] width 429 height 62
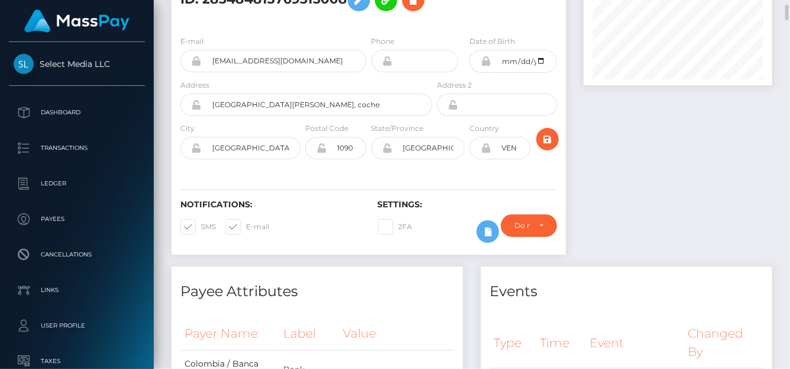
scroll to position [0, 0]
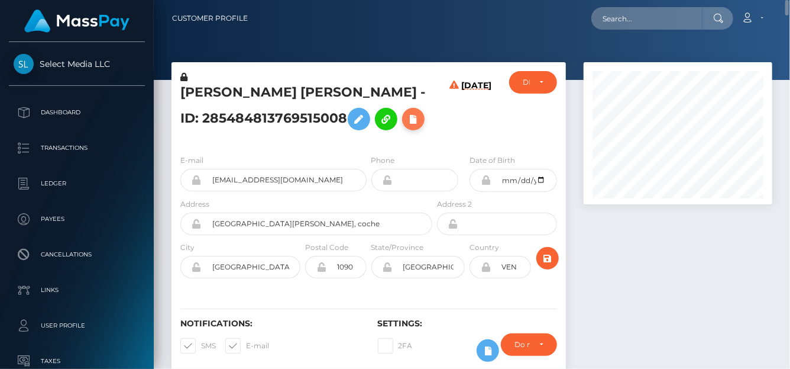
click at [406, 122] on icon at bounding box center [413, 119] width 14 height 15
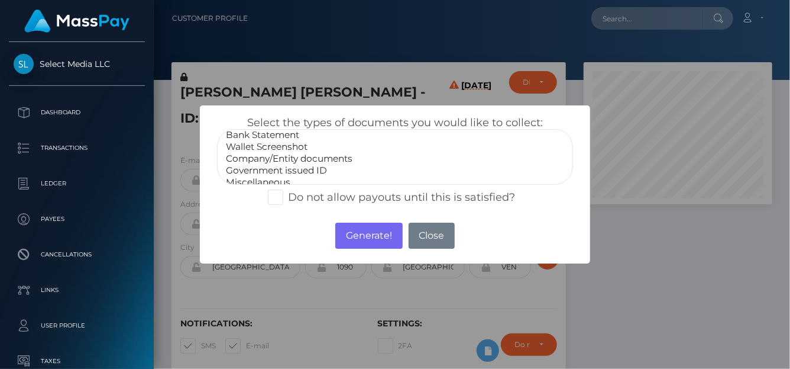
scroll to position [23, 0]
select select "Government issued ID"
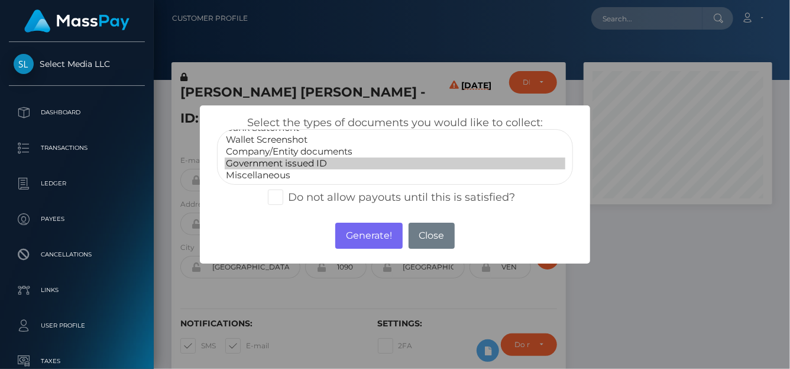
click at [290, 159] on option "Government issued ID" at bounding box center [395, 163] width 341 height 12
click at [360, 232] on button "Generate!" at bounding box center [368, 235] width 67 height 26
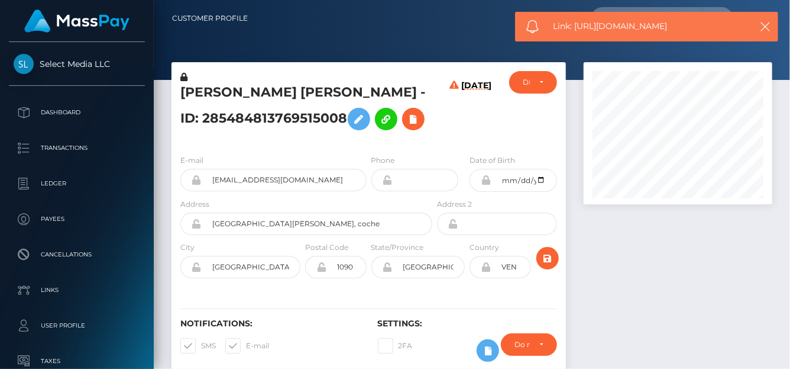
drag, startPoint x: 687, startPoint y: 24, endPoint x: 576, endPoint y: 25, distance: 110.6
click at [576, 25] on span "Link: https://l.maspay.io/Bjno5" at bounding box center [649, 26] width 190 height 12
copy span "https://l.maspay.io/Bjno5"
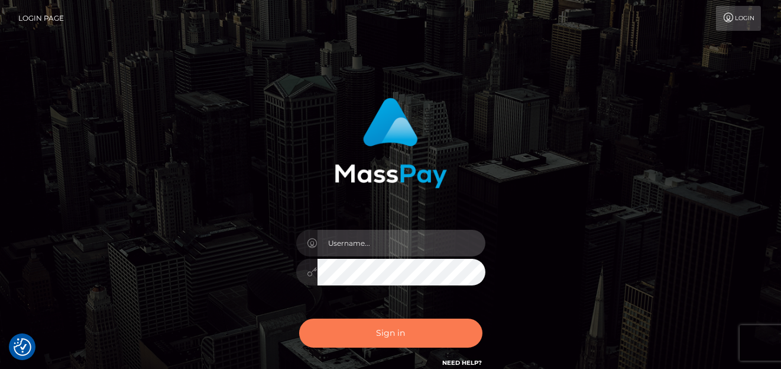
type input "denise"
click at [385, 330] on button "Sign in" at bounding box center [390, 332] width 183 height 29
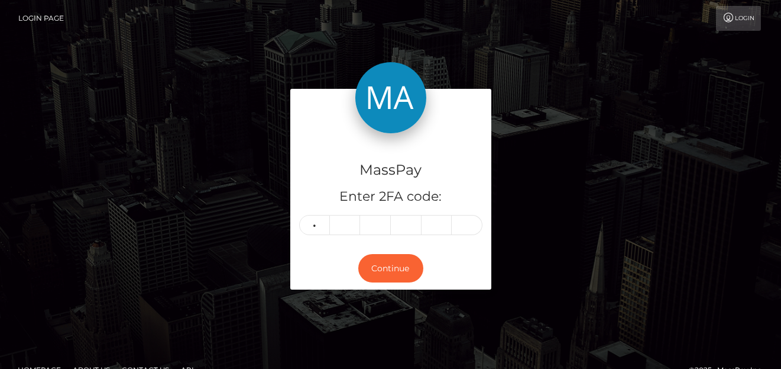
type input "2"
type input "3"
type input "4"
type input "3"
type input "9"
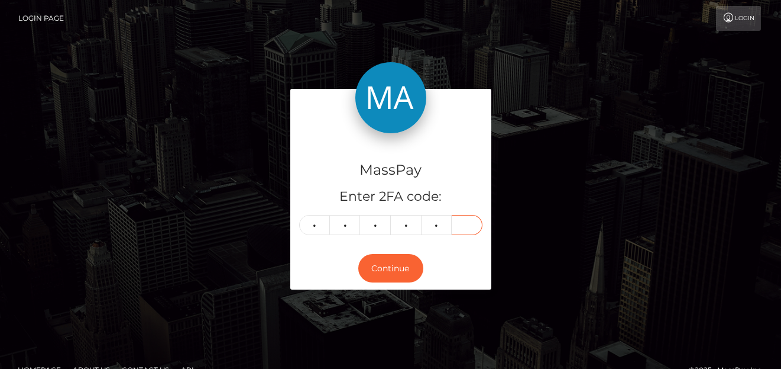
type input "2"
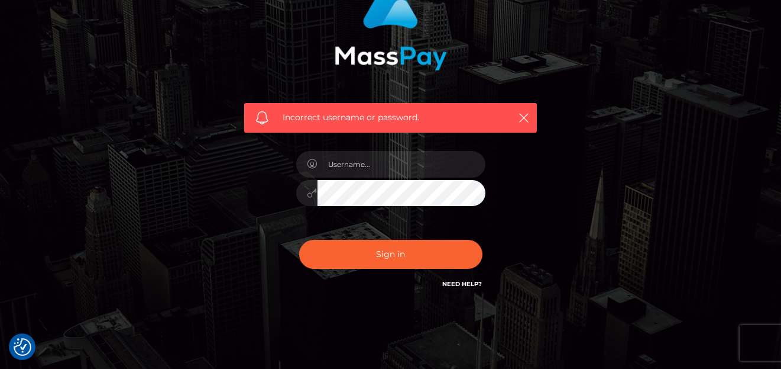
scroll to position [118, 0]
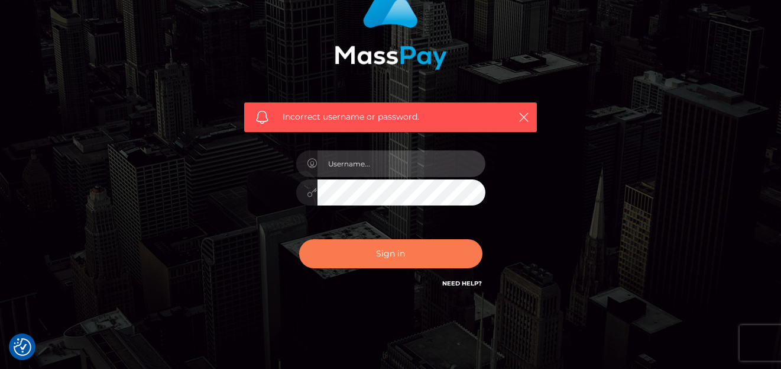
type input "[PERSON_NAME]"
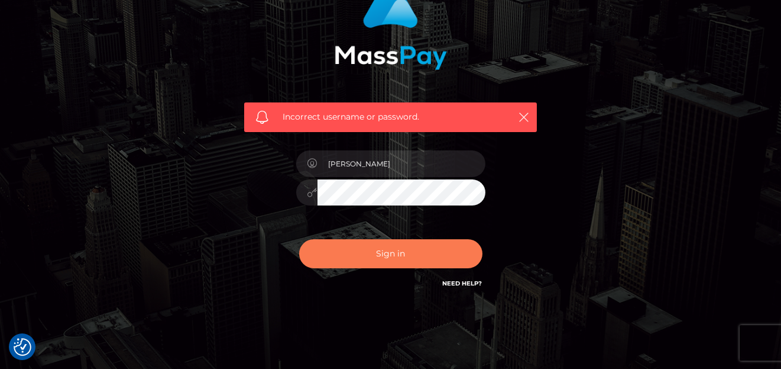
click at [404, 259] on button "Sign in" at bounding box center [390, 253] width 183 height 29
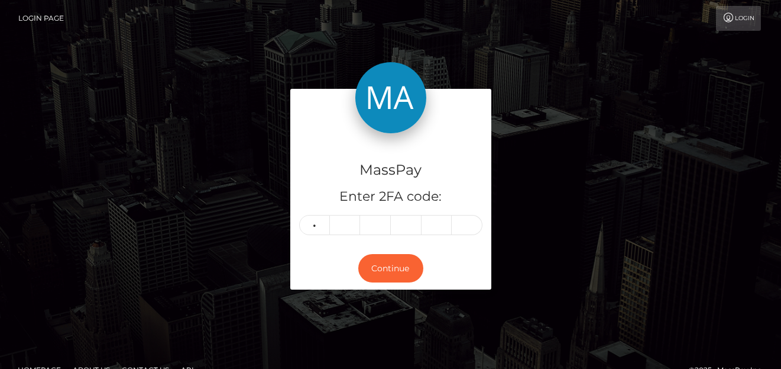
type input "8"
type input "3"
type input "8"
type input "2"
type input "5"
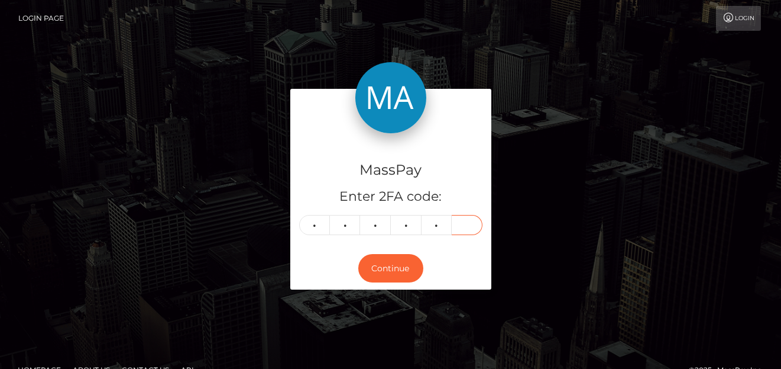
type input "1"
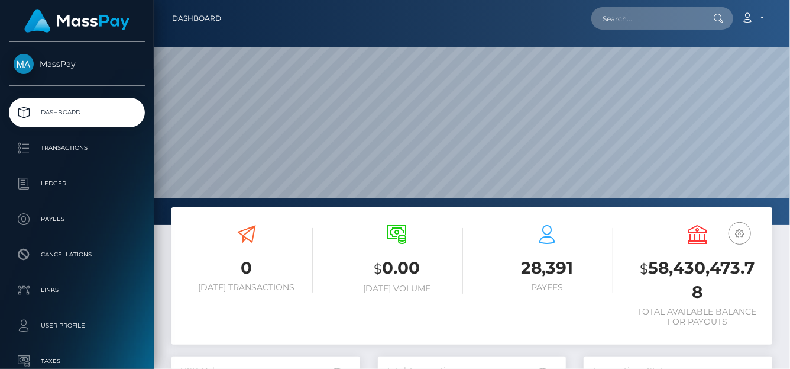
scroll to position [209, 189]
click at [637, 13] on input "text" at bounding box center [647, 18] width 111 height 22
paste input "246159528561737728"
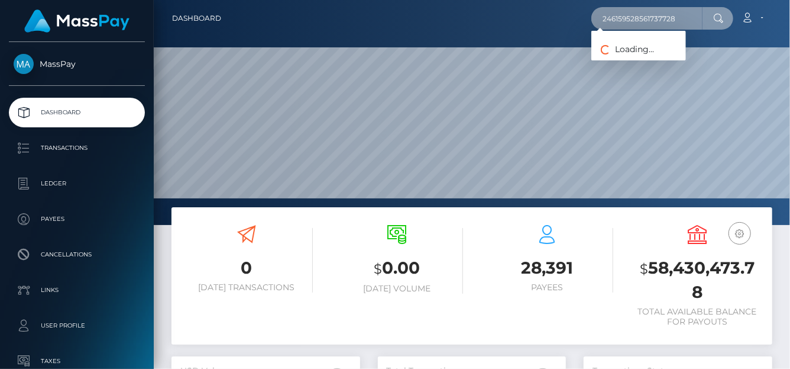
type input "246159528561737728"
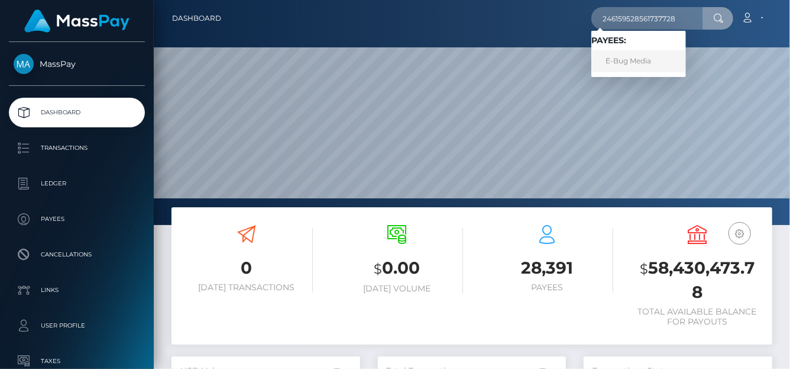
click at [632, 59] on link "E-Bug Media" at bounding box center [639, 61] width 95 height 22
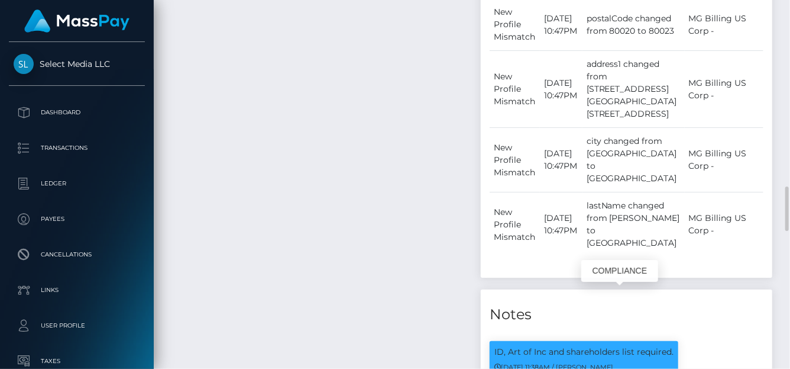
scroll to position [142, 189]
drag, startPoint x: 619, startPoint y: 257, endPoint x: 482, endPoint y: 257, distance: 137.3
click at [573, 304] on h4 "Notes" at bounding box center [627, 314] width 274 height 21
click at [634, 304] on h4 "Notes" at bounding box center [627, 314] width 274 height 21
drag, startPoint x: 637, startPoint y: 259, endPoint x: 509, endPoint y: 259, distance: 127.2
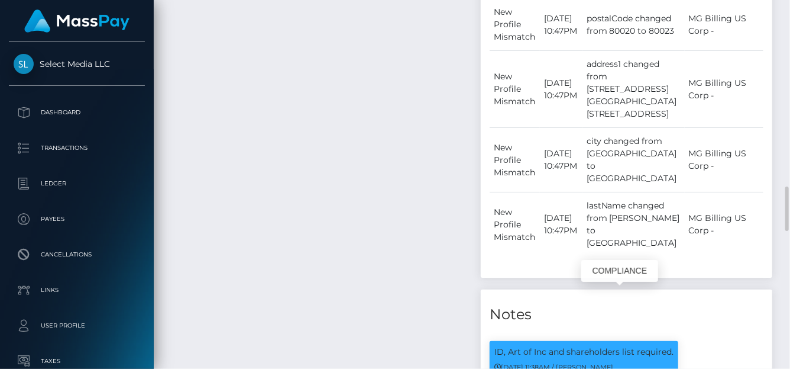
click at [533, 304] on h4 "Notes" at bounding box center [627, 314] width 274 height 21
drag, startPoint x: 492, startPoint y: 257, endPoint x: 608, endPoint y: 250, distance: 115.5
click at [637, 341] on div "ID, Art of Inc and shareholders list required. 01/04/24 11:38AM / Dan Cirnat" at bounding box center [584, 359] width 189 height 37
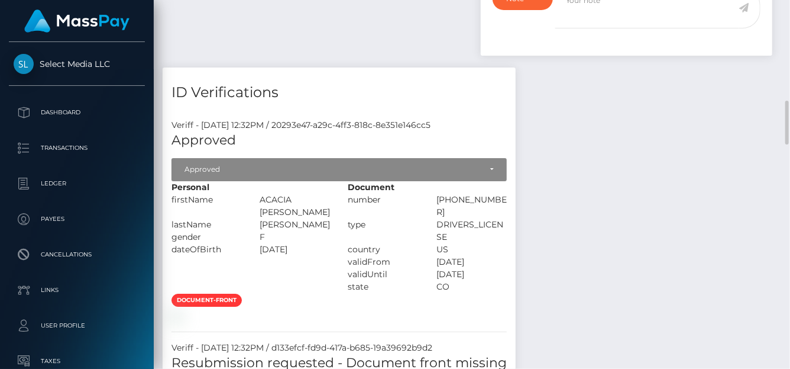
scroll to position [1778, 0]
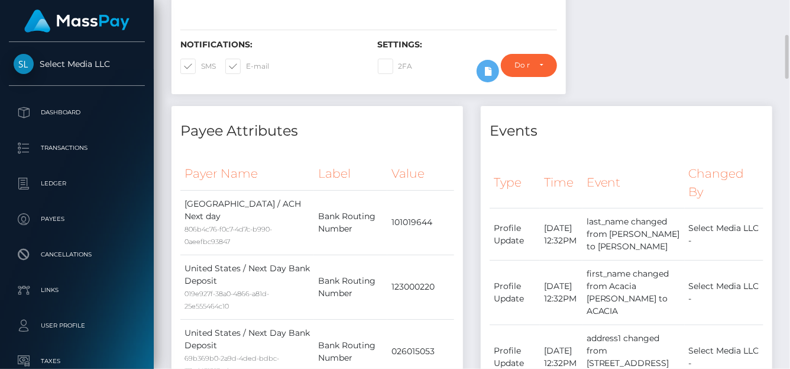
scroll to position [0, 0]
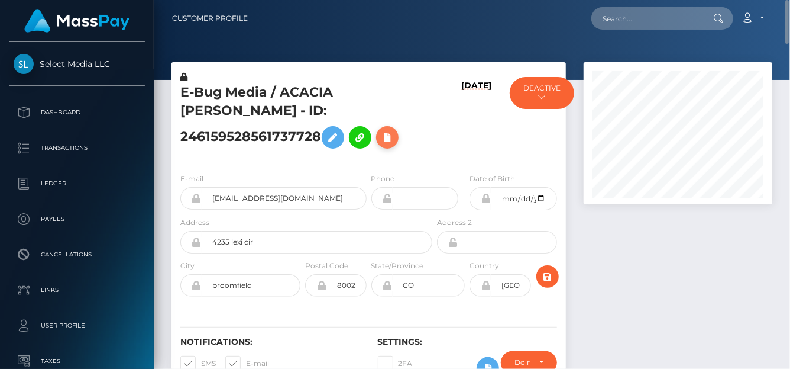
click at [386, 138] on icon at bounding box center [387, 137] width 14 height 15
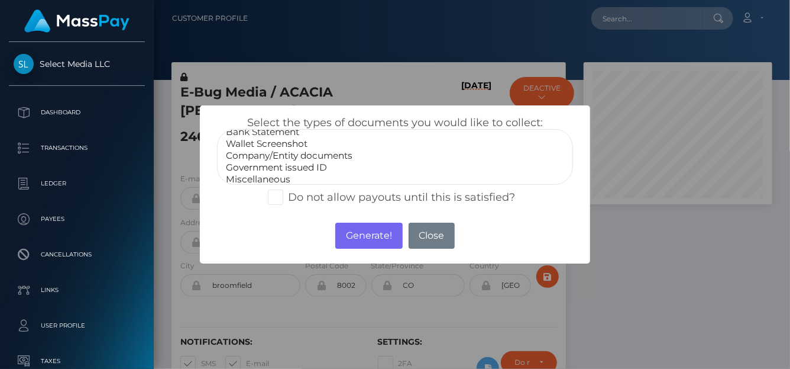
scroll to position [23, 0]
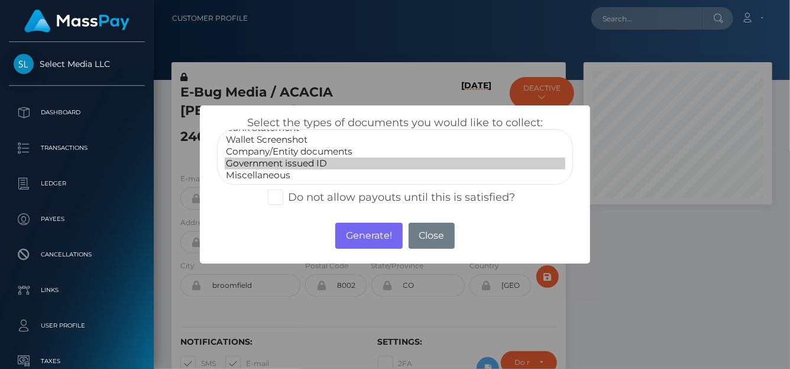
click at [275, 159] on option "Government issued ID" at bounding box center [395, 163] width 341 height 12
click at [318, 157] on option "Government issued ID" at bounding box center [395, 163] width 341 height 12
select select "Company/Entity documents"
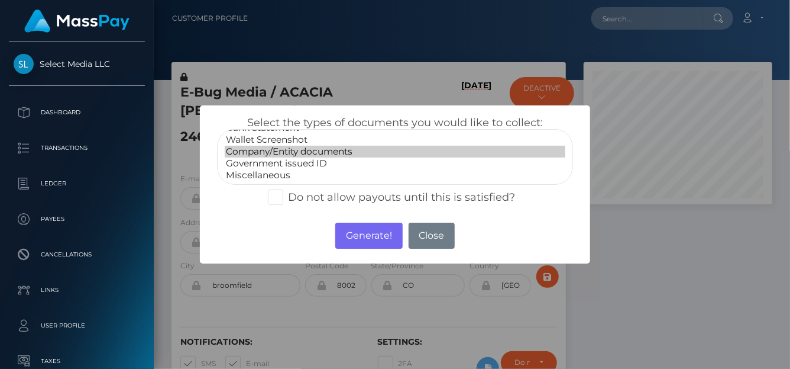
click at [318, 151] on option "Company/Entity documents" at bounding box center [395, 152] width 341 height 12
click at [364, 235] on button "Generate!" at bounding box center [368, 235] width 67 height 26
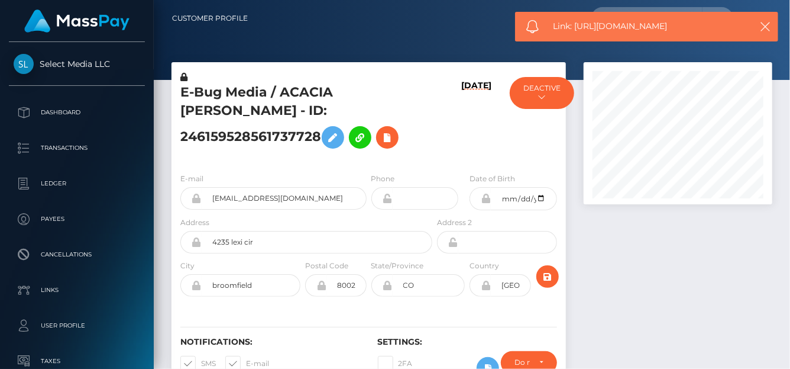
drag, startPoint x: 710, startPoint y: 30, endPoint x: 576, endPoint y: 27, distance: 134.3
click at [576, 27] on span "Link: https://l.maspay.io/4jnpx" at bounding box center [649, 26] width 190 height 12
copy span "https://l.maspay.io/4jnpx"
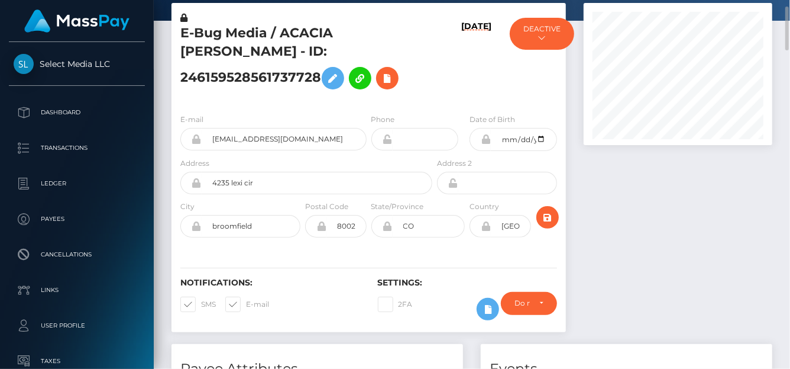
scroll to position [0, 0]
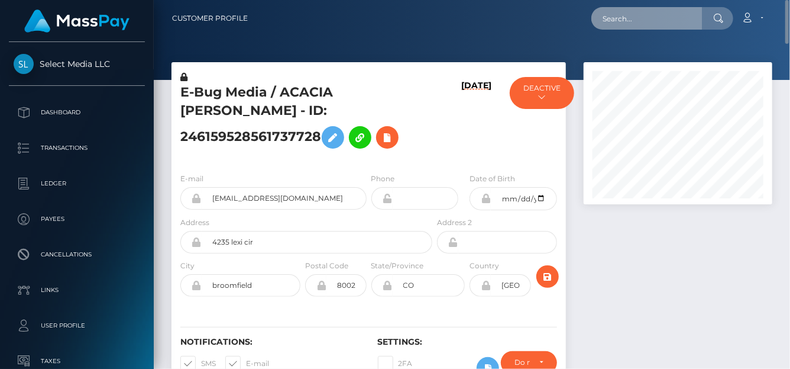
click at [636, 24] on input "text" at bounding box center [647, 18] width 111 height 22
paste input "68b91be6fc16bb60918b1aaa"
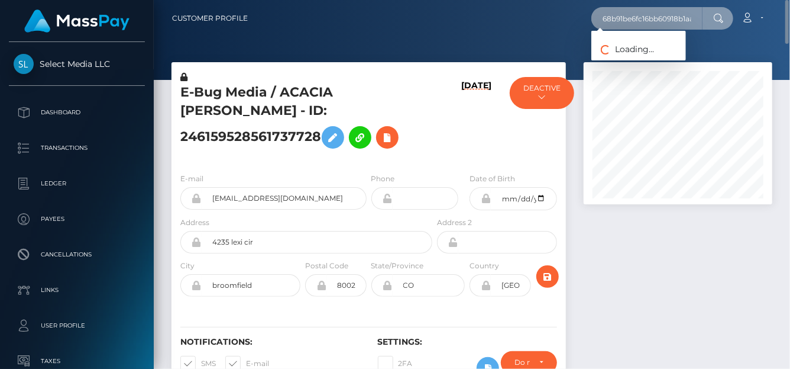
scroll to position [0, 9]
type input "68b91be6fc16bb60918b1aaa"
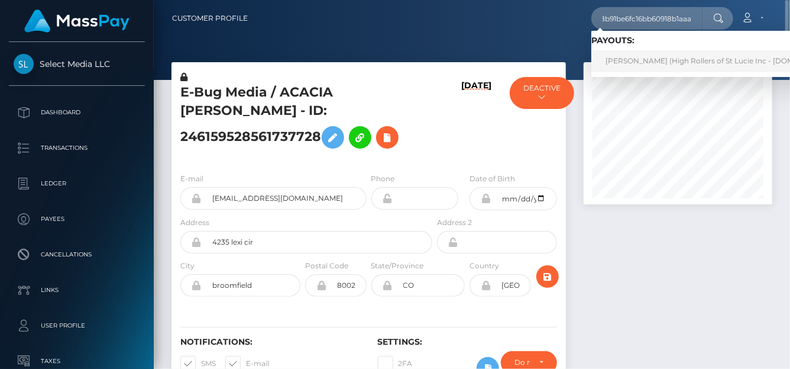
scroll to position [0, 0]
click at [625, 56] on link "Nikolas Santisteban (High Rollers of St Lucie Inc - Luckyrush.io)" at bounding box center [722, 61] width 261 height 22
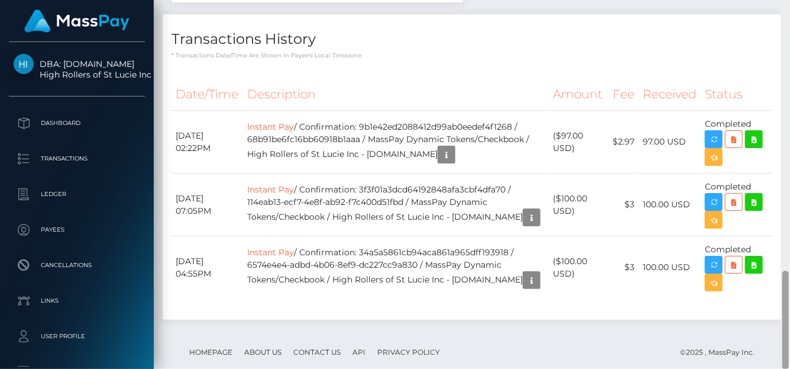
scroll to position [142, 189]
click at [754, 132] on icon at bounding box center [754, 139] width 14 height 15
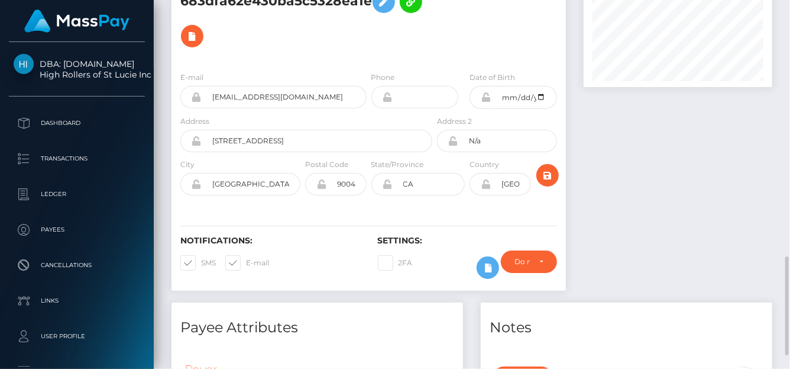
scroll to position [0, 0]
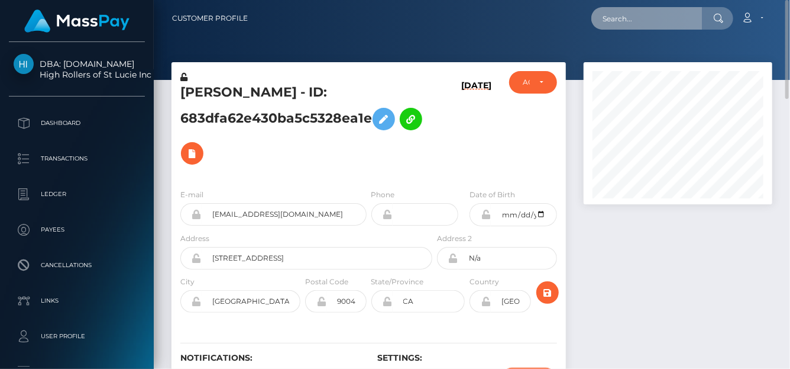
click at [642, 15] on input "text" at bounding box center [647, 18] width 111 height 22
paste input "354322474940248064"
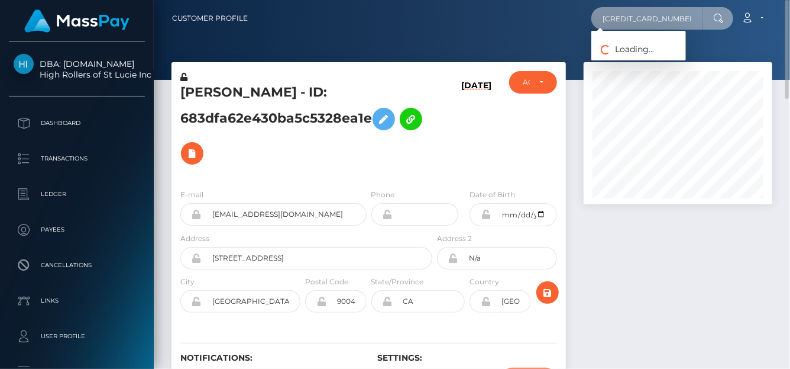
type input "354322474940248064"
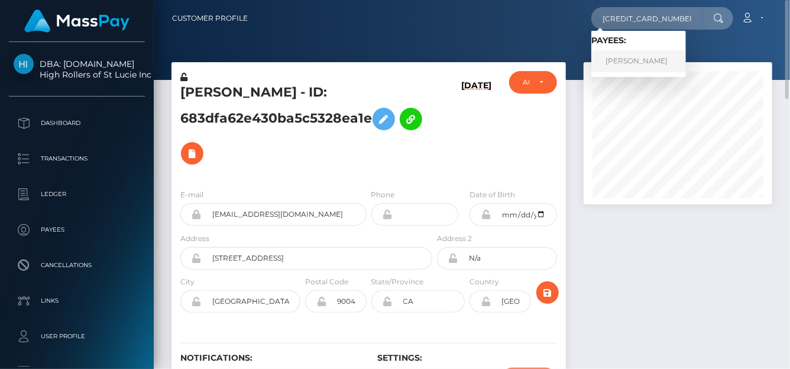
click at [615, 64] on link "ALENA SHARYPOVA" at bounding box center [639, 61] width 95 height 22
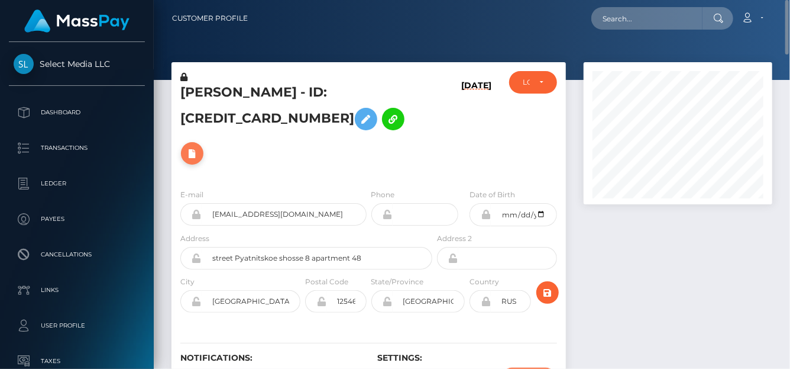
click at [199, 146] on icon at bounding box center [192, 153] width 14 height 15
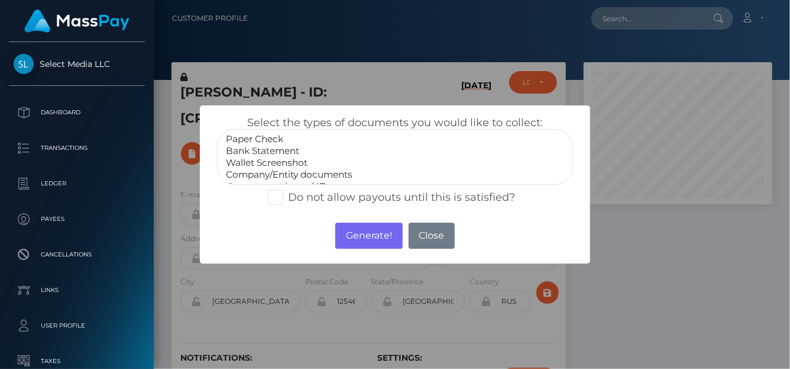
select select "Wallet Screenshot"
click at [303, 162] on option "Wallet Screenshot" at bounding box center [395, 163] width 341 height 12
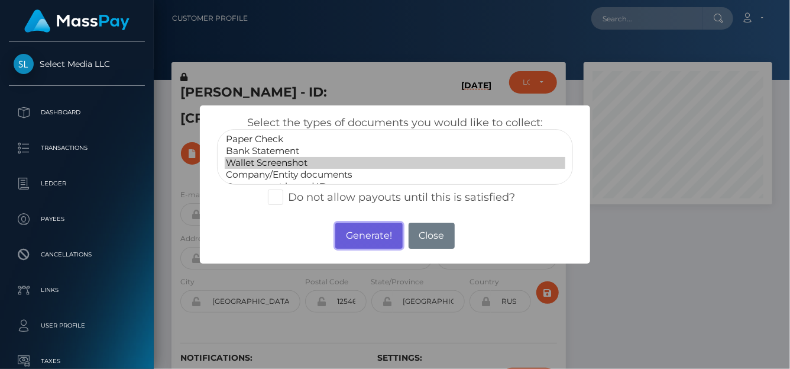
click at [363, 236] on button "Generate!" at bounding box center [368, 235] width 67 height 26
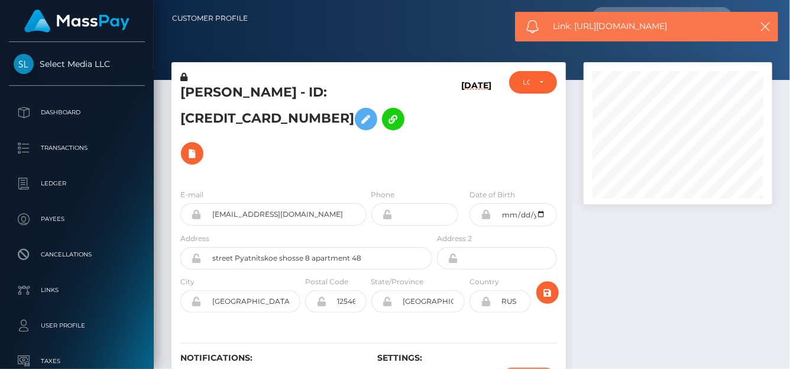
drag, startPoint x: 639, startPoint y: 32, endPoint x: 577, endPoint y: 26, distance: 62.4
click at [576, 27] on span "Link: https://l.maspay.io/ejnsK" at bounding box center [649, 26] width 190 height 12
copy span "https://l.maspay.io/ejnsK"
click at [199, 146] on icon at bounding box center [192, 153] width 14 height 15
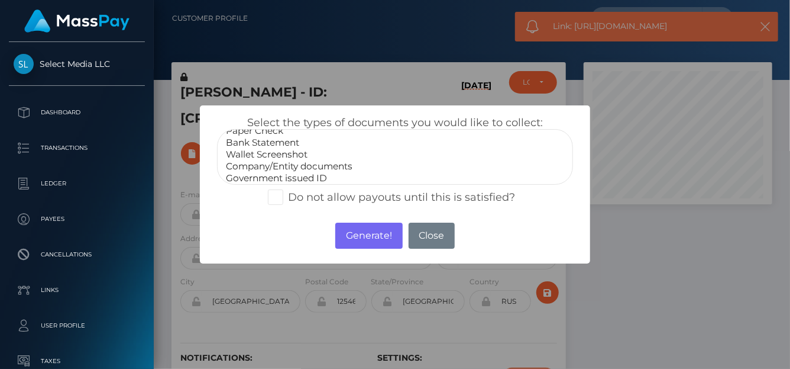
scroll to position [23, 0]
select select "Government issued ID"
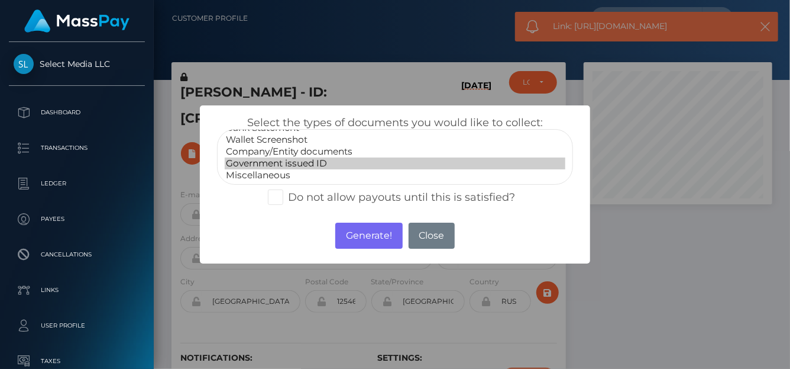
click at [300, 163] on option "Government issued ID" at bounding box center [395, 163] width 341 height 12
click at [369, 238] on button "Generate!" at bounding box center [368, 235] width 67 height 26
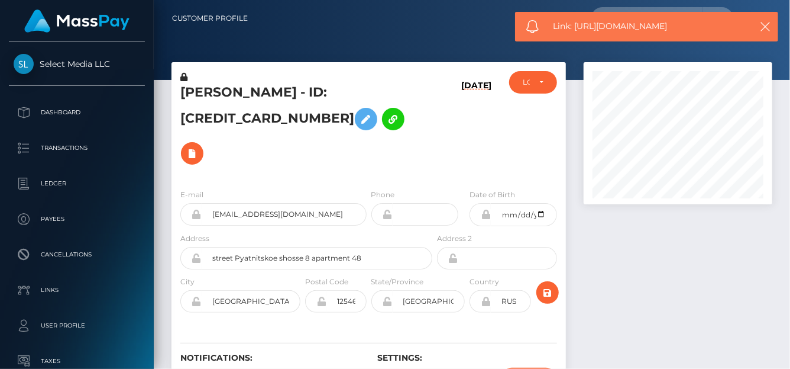
drag, startPoint x: 694, startPoint y: 30, endPoint x: 576, endPoint y: 31, distance: 118.3
click at [576, 31] on span "Link: https://l.maspay.io/7jnd9" at bounding box center [649, 26] width 190 height 12
copy span "https://l.maspay.io/7jnd9"
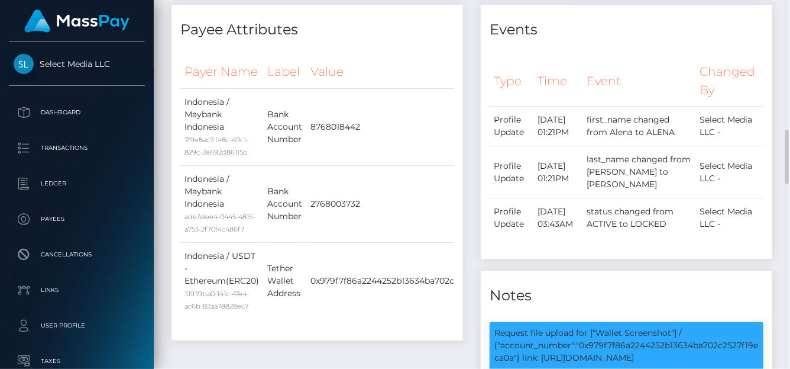
scroll to position [474, 0]
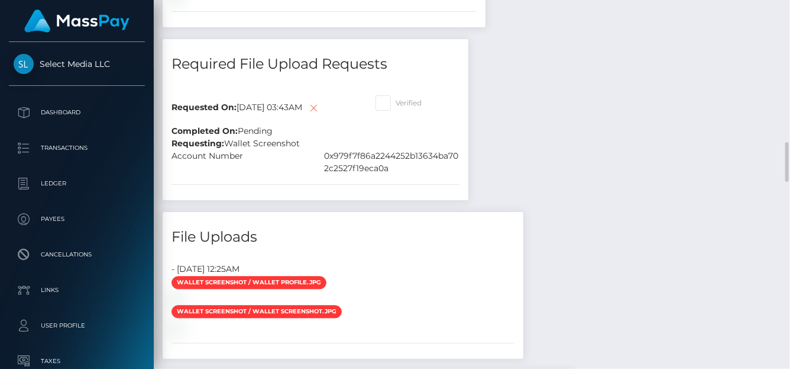
scroll to position [889, 0]
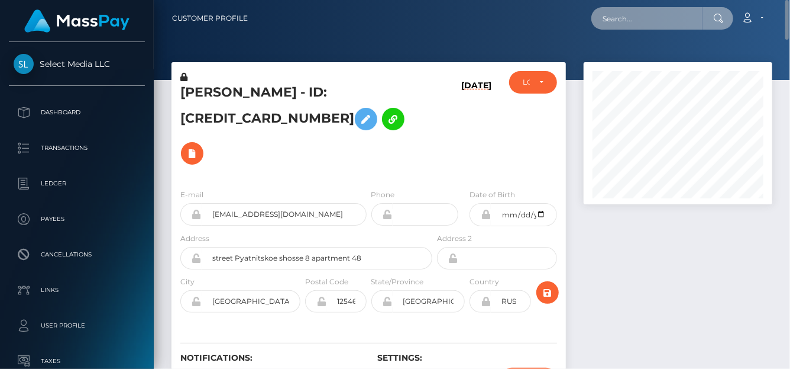
click at [606, 11] on input "text" at bounding box center [647, 18] width 111 height 22
paste input "792215721428918272"
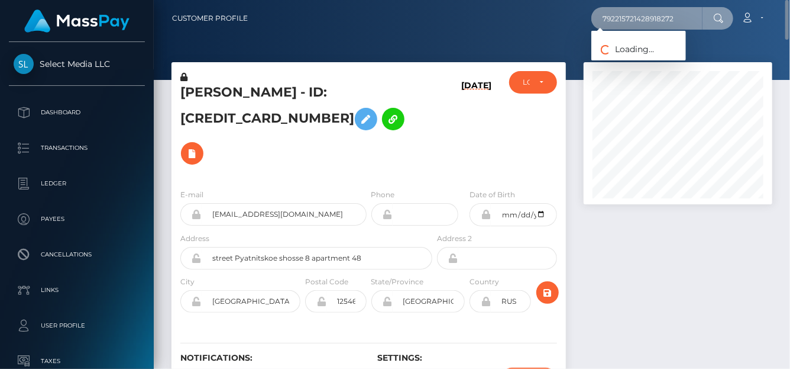
type input "792215721428918272"
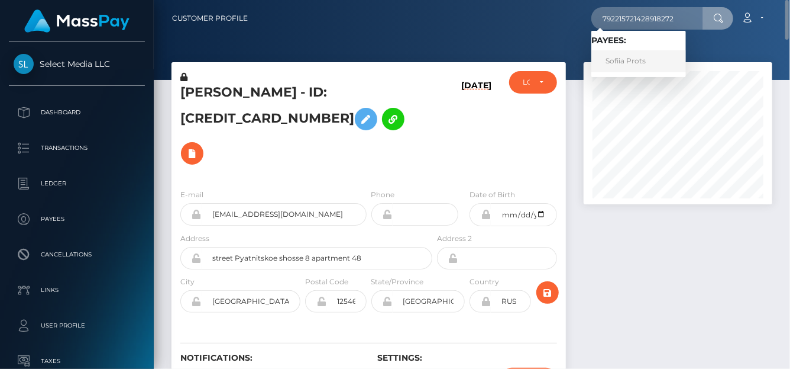
click at [654, 57] on link "Sofiia Prots" at bounding box center [639, 61] width 95 height 22
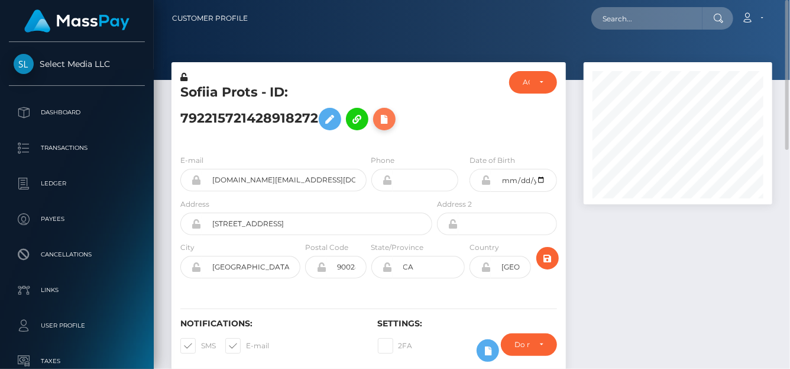
click at [385, 117] on icon at bounding box center [384, 119] width 14 height 15
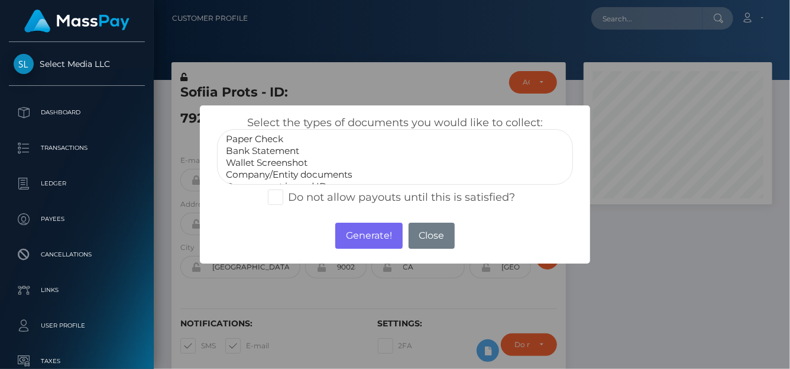
scroll to position [23, 0]
select select "Government issued ID"
click at [284, 160] on option "Government issued ID" at bounding box center [395, 163] width 341 height 12
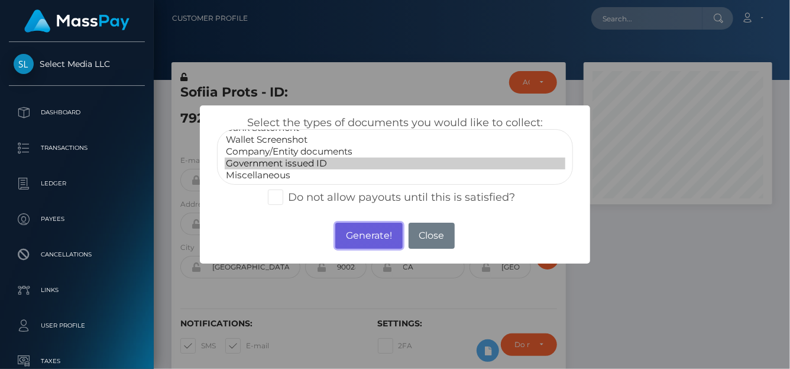
click at [360, 237] on button "Generate!" at bounding box center [368, 235] width 67 height 26
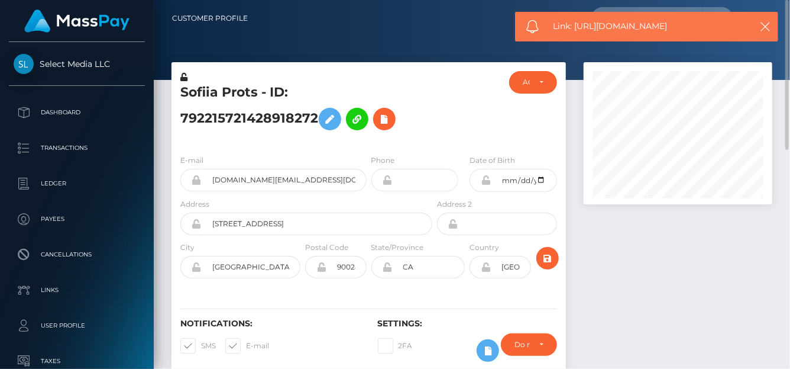
drag, startPoint x: 697, startPoint y: 27, endPoint x: 557, endPoint y: 8, distance: 142.1
click at [576, 33] on div "Link: https://l.maspay.io/fjnhY" at bounding box center [646, 27] width 263 height 30
copy span "https://l.maspay.io/fjnhY"
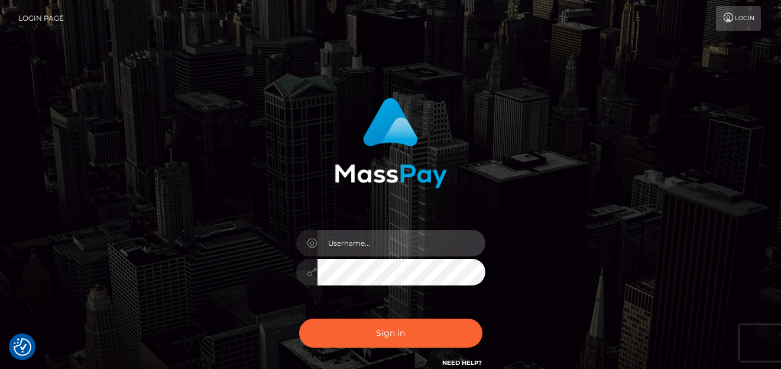
type input "[PERSON_NAME]"
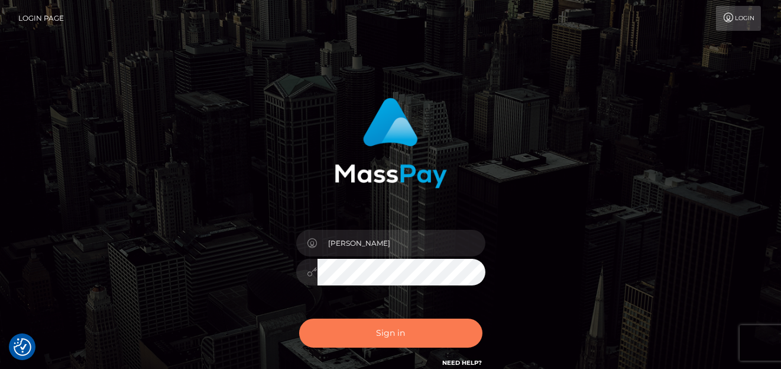
click at [343, 332] on button "Sign in" at bounding box center [390, 332] width 183 height 29
click at [395, 328] on button "Sign in" at bounding box center [390, 332] width 183 height 29
click at [395, 326] on button "Sign in" at bounding box center [390, 332] width 183 height 29
click at [395, 332] on button "Sign in" at bounding box center [390, 332] width 183 height 29
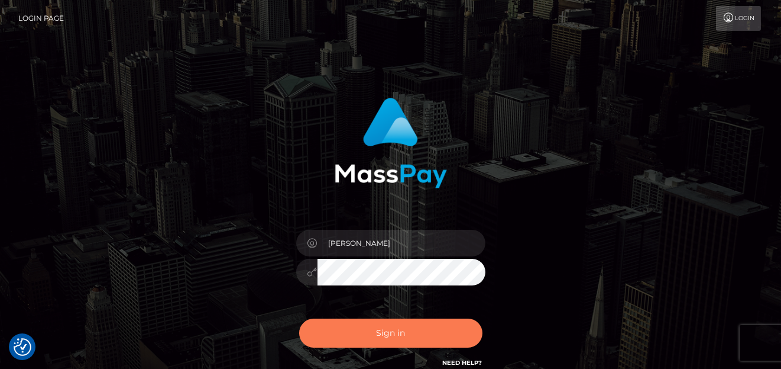
click at [398, 330] on button "Sign in" at bounding box center [390, 332] width 183 height 29
click at [335, 325] on button "Sign in" at bounding box center [390, 332] width 183 height 29
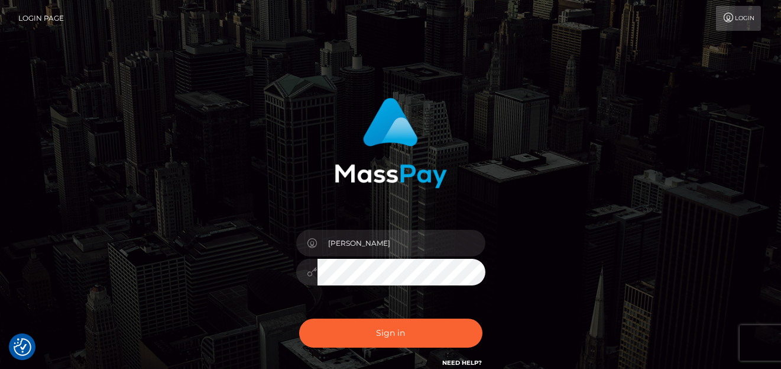
click at [564, 77] on div "denise Sign in" at bounding box center [390, 239] width 781 height 479
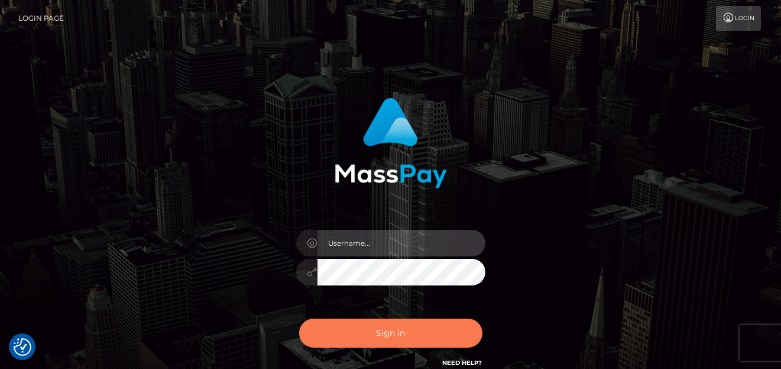
type input "[PERSON_NAME]"
click at [325, 345] on button "Sign in" at bounding box center [390, 332] width 183 height 29
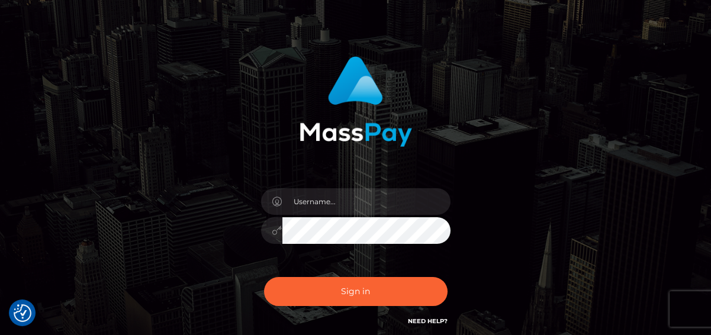
scroll to position [108, 0]
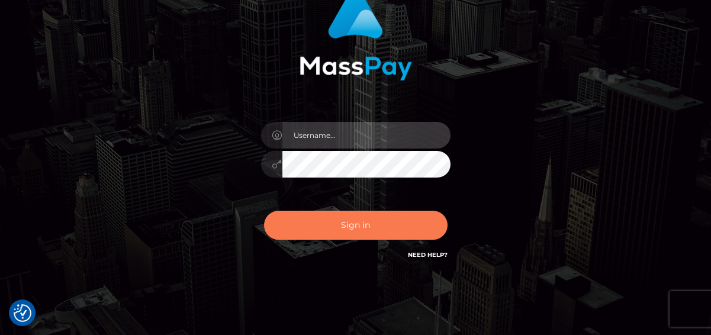
type input "[PERSON_NAME]"
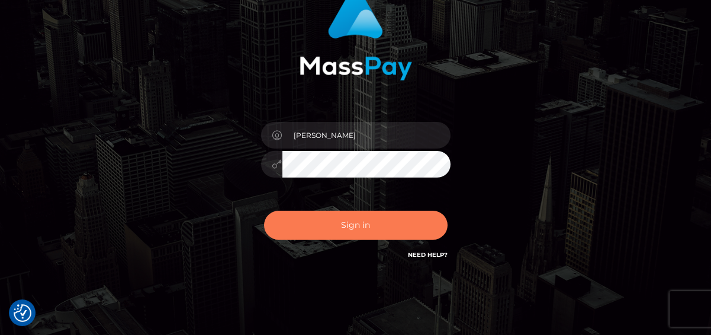
click at [330, 229] on button "Sign in" at bounding box center [355, 225] width 183 height 29
